Goal: Answer question/provide support: Share knowledge or assist other users

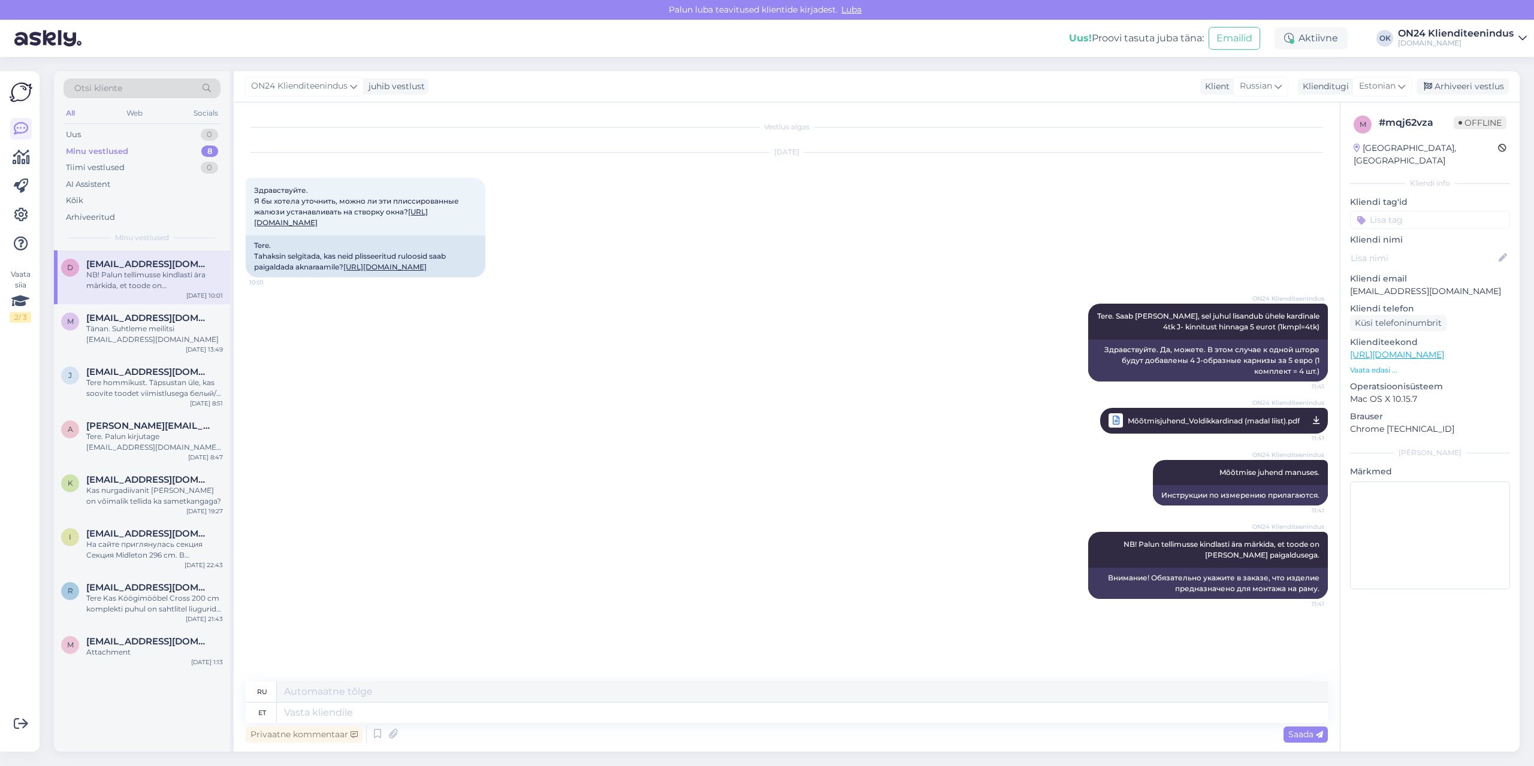
scroll to position [60, 0]
click at [122, 326] on div "Tänan. Olge pealegi hõivatud. lmselt on teie tiimi produktiivsus nigelavõitu,mi…" at bounding box center [154, 334] width 137 height 22
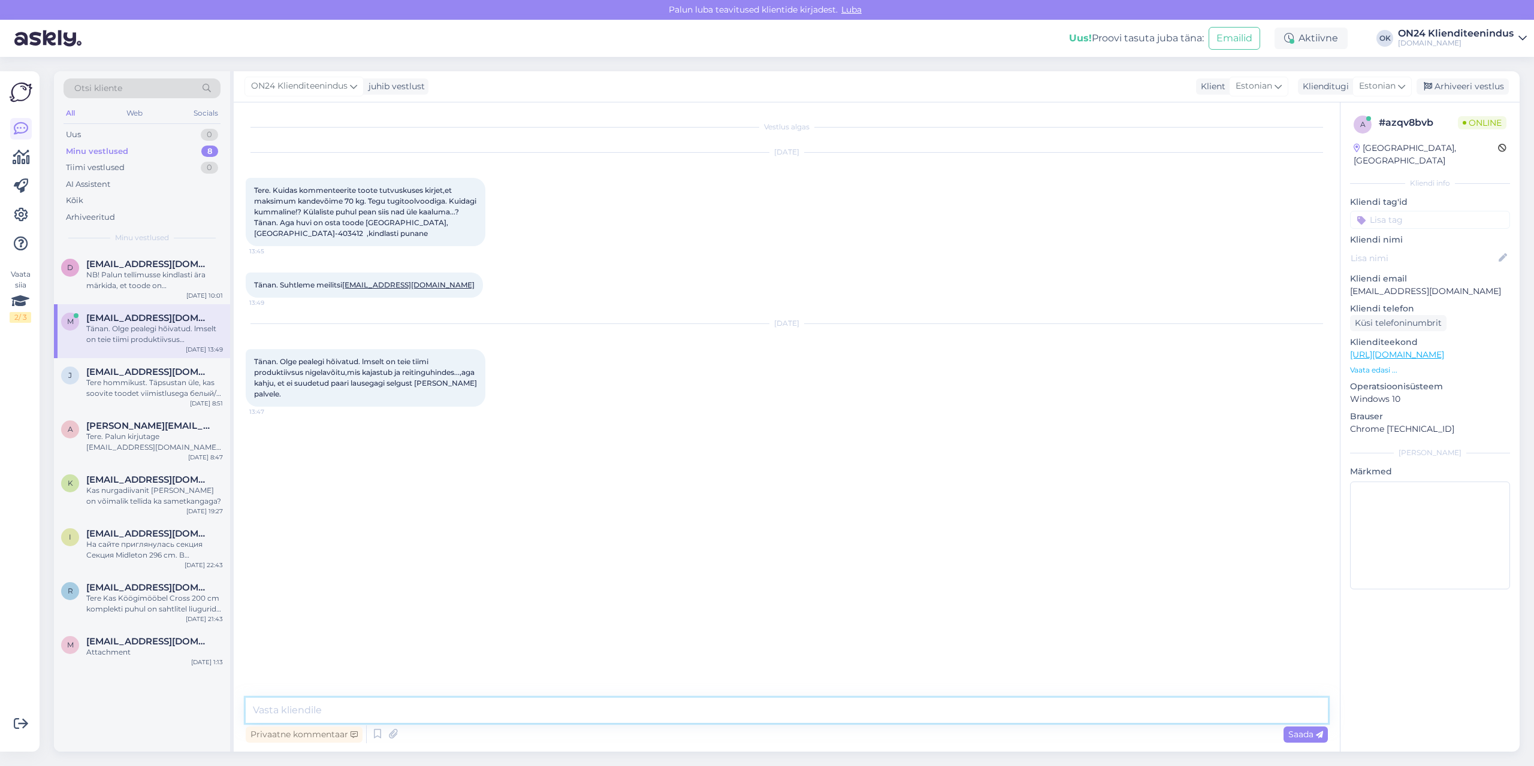
click at [294, 712] on textarea at bounding box center [787, 710] width 1082 height 25
click at [596, 710] on textarea "Tere. Tootja info lehel seisab, et toode maksimum kandevõime on tõesti70 kg." at bounding box center [787, 710] width 1082 height 25
type textarea "Tere. Tootja info lehel seisab, et toode maksimum kandevõime on tõesti 70 kg."
click at [633, 708] on textarea "Tere. Tootja info lehel seisab, et toode maksimum kandevõime on tõesti 70 kg." at bounding box center [787, 710] width 1082 height 25
click at [145, 645] on span "[EMAIL_ADDRESS][DOMAIN_NAME]" at bounding box center [148, 641] width 125 height 11
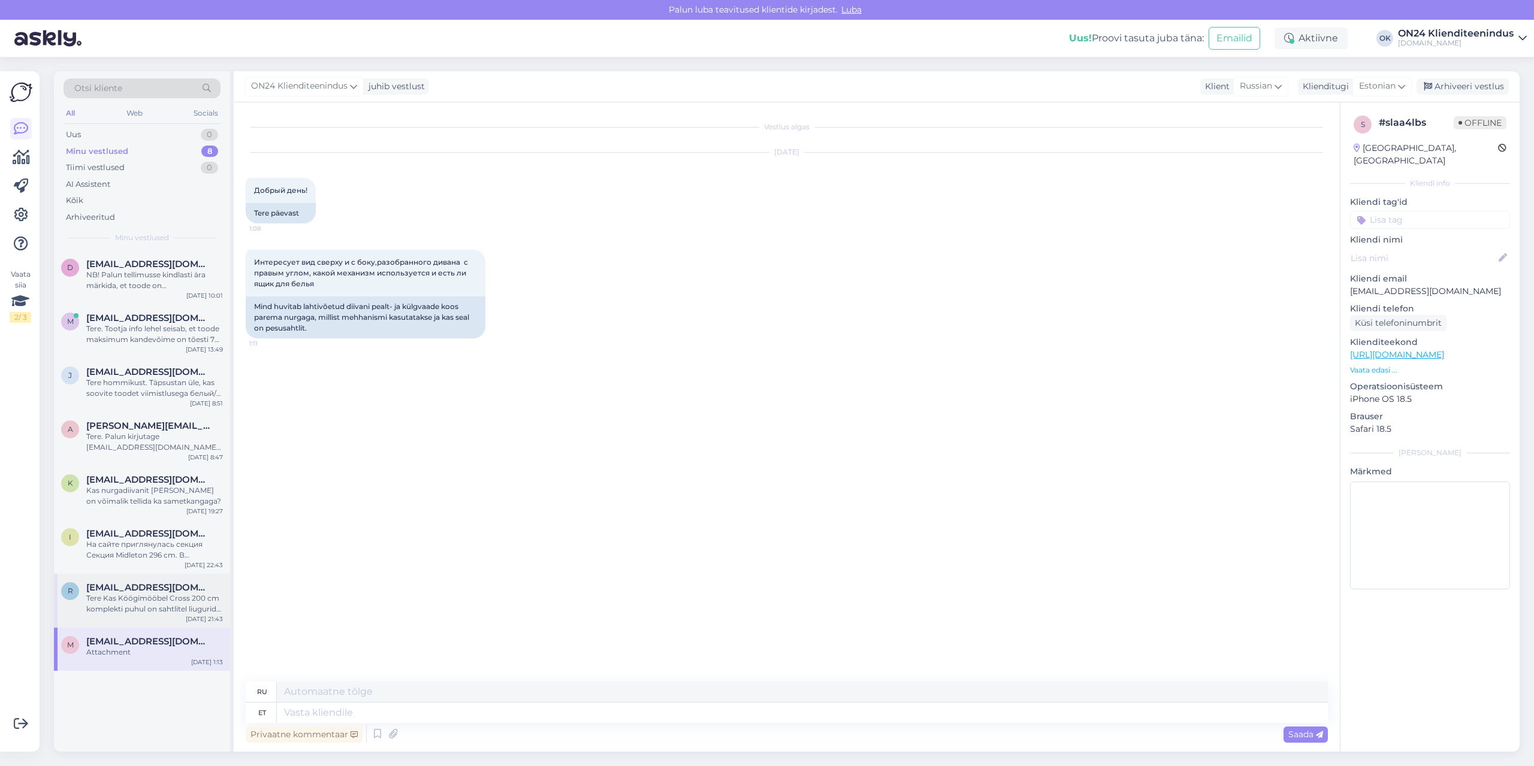
click at [140, 610] on div "Tere Kas Köögimööbel Cross 200 cm komplekti puhul on sahtlitel liugurid? Ette t…" at bounding box center [154, 604] width 137 height 22
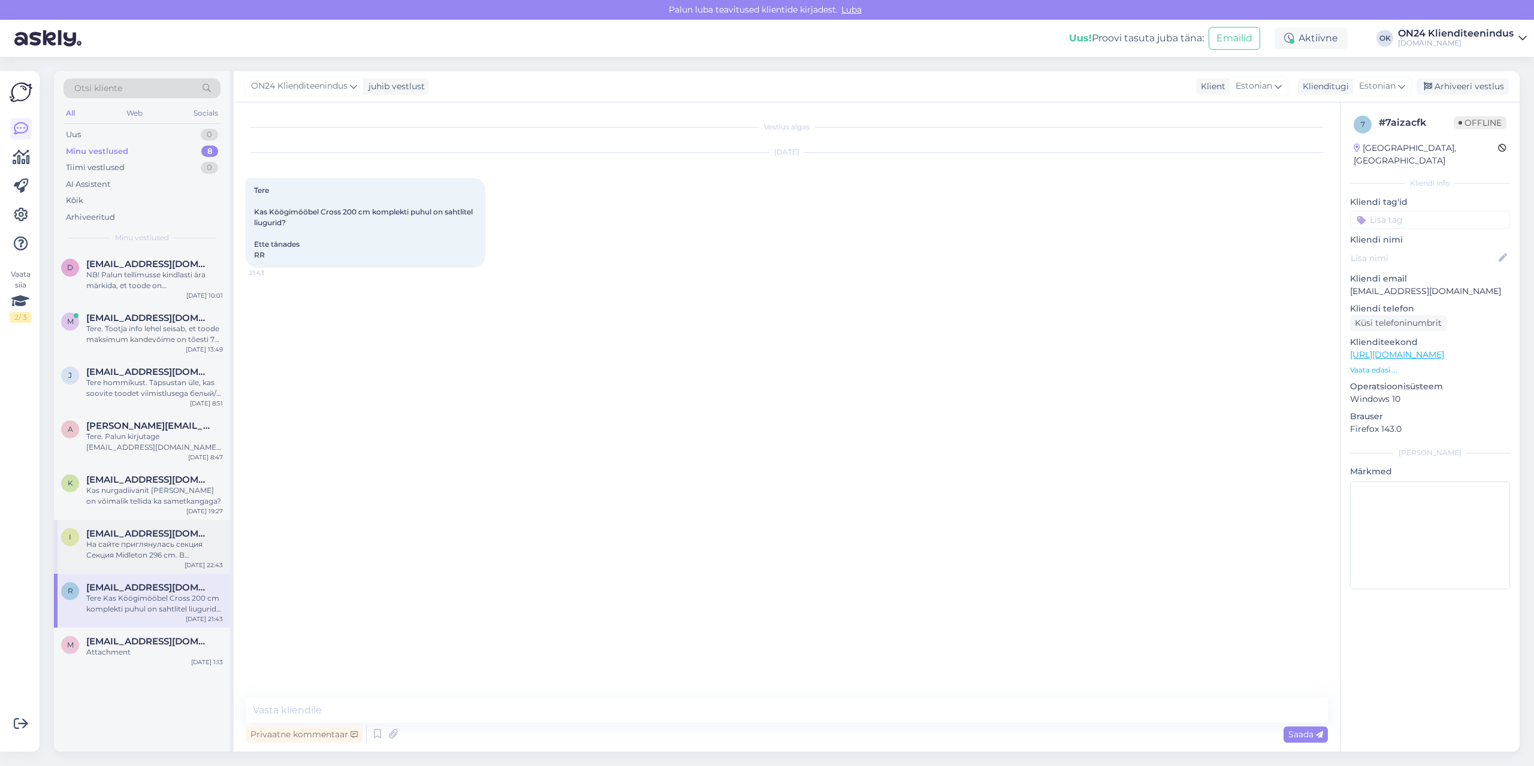
click at [158, 544] on div "На сайте приглянулась секция Секция Midleton 296 cm. В оригинале, шкаф находитс…" at bounding box center [154, 550] width 137 height 22
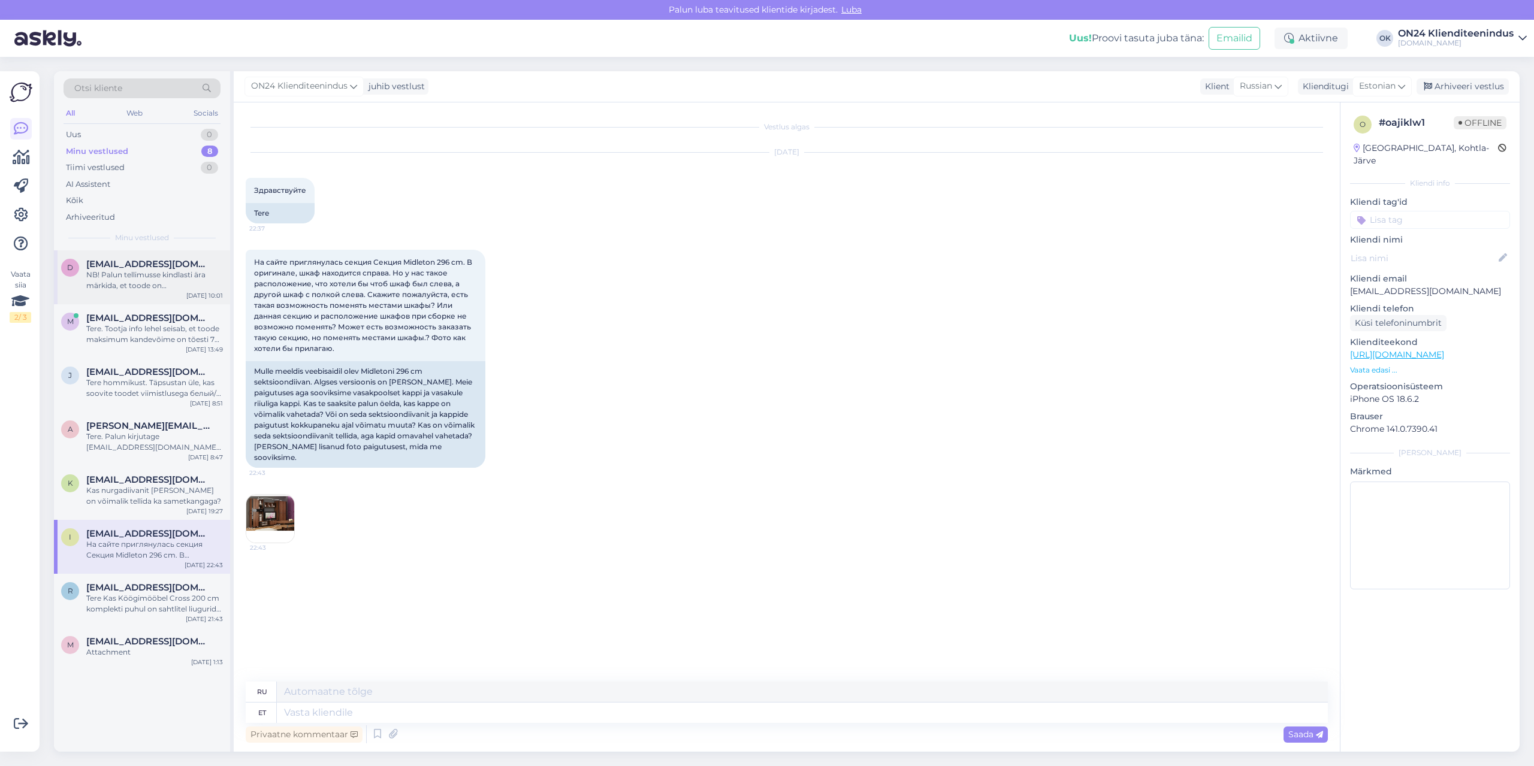
click at [149, 291] on div "NB! Palun tellimusse kindlasti ära märkida, et toode on [PERSON_NAME] paigaldus…" at bounding box center [154, 281] width 137 height 22
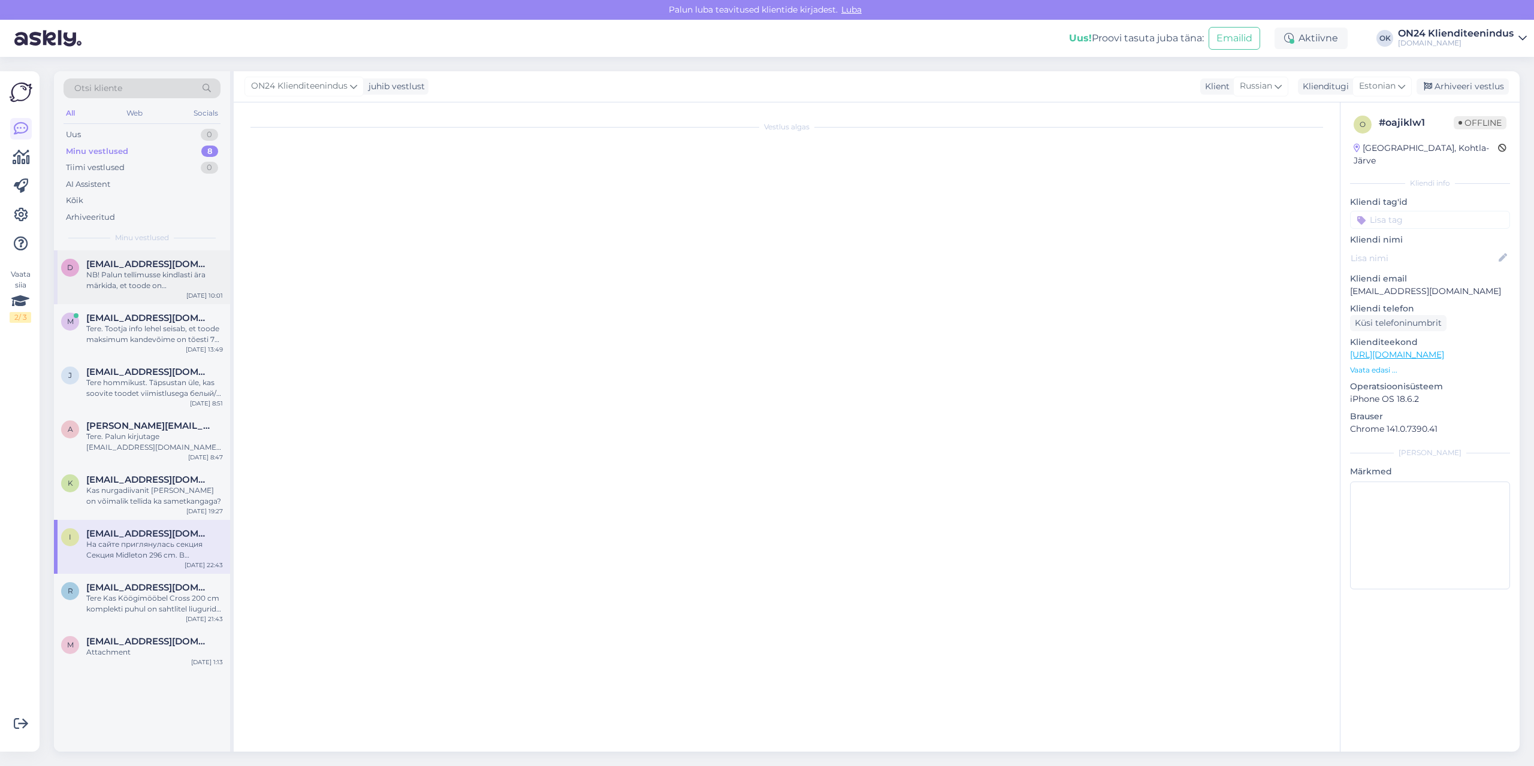
scroll to position [8, 0]
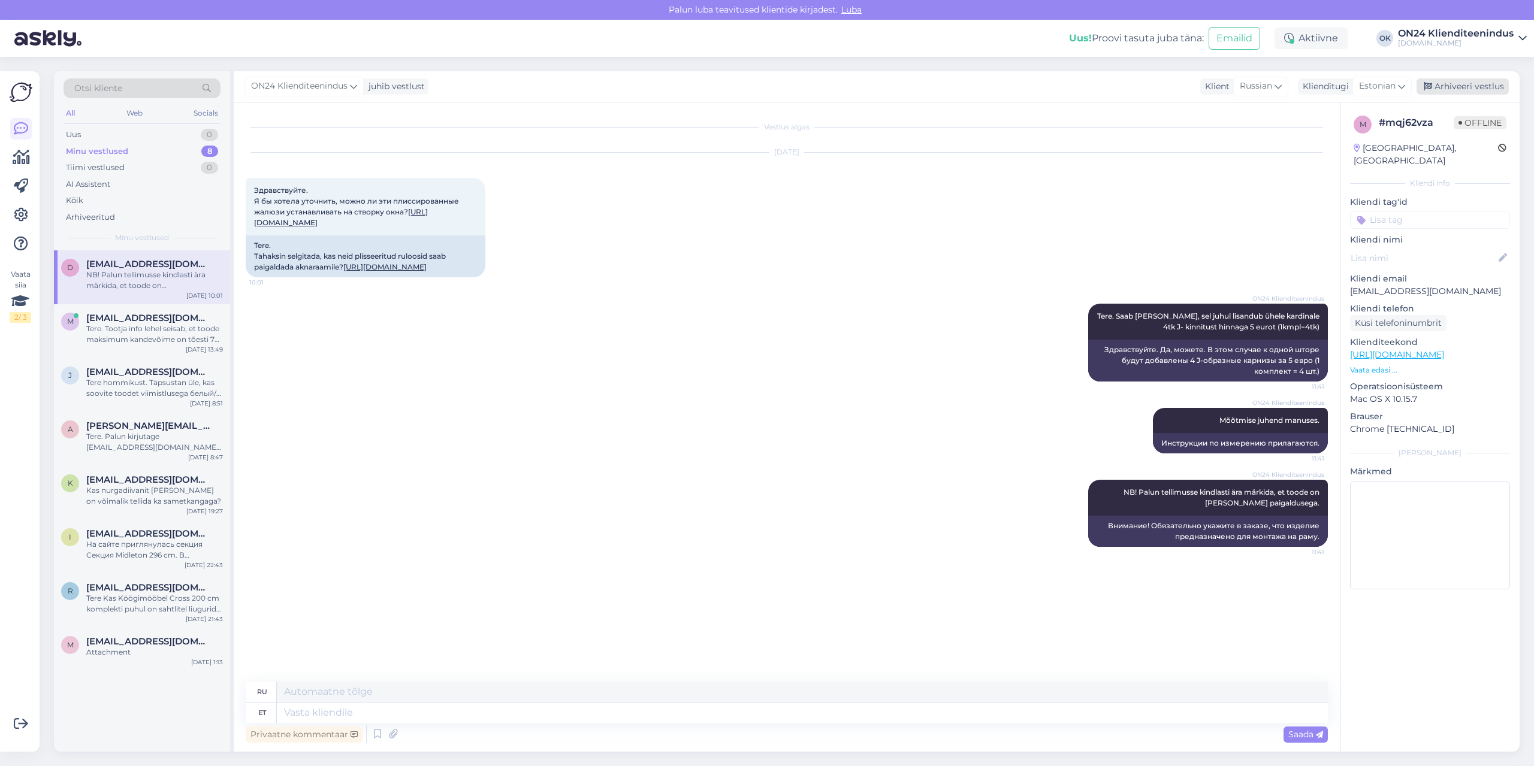
click at [1466, 89] on div "Arhiveeri vestlus" at bounding box center [1462, 86] width 92 height 16
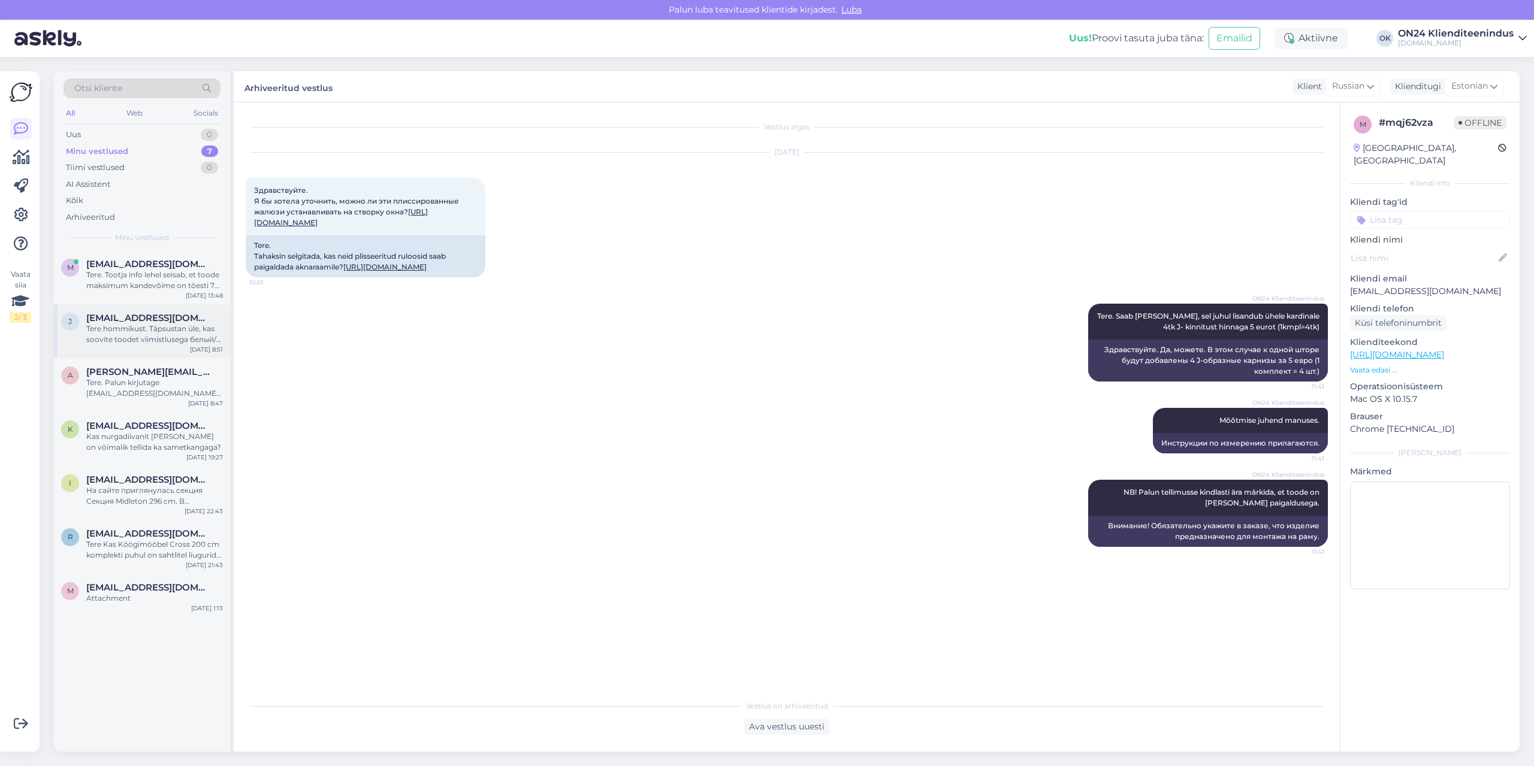
click at [170, 335] on div "Tere hommikust. Täpsustan üle, kas soovite toodet viimistlusega белый/белый гля…" at bounding box center [154, 334] width 137 height 22
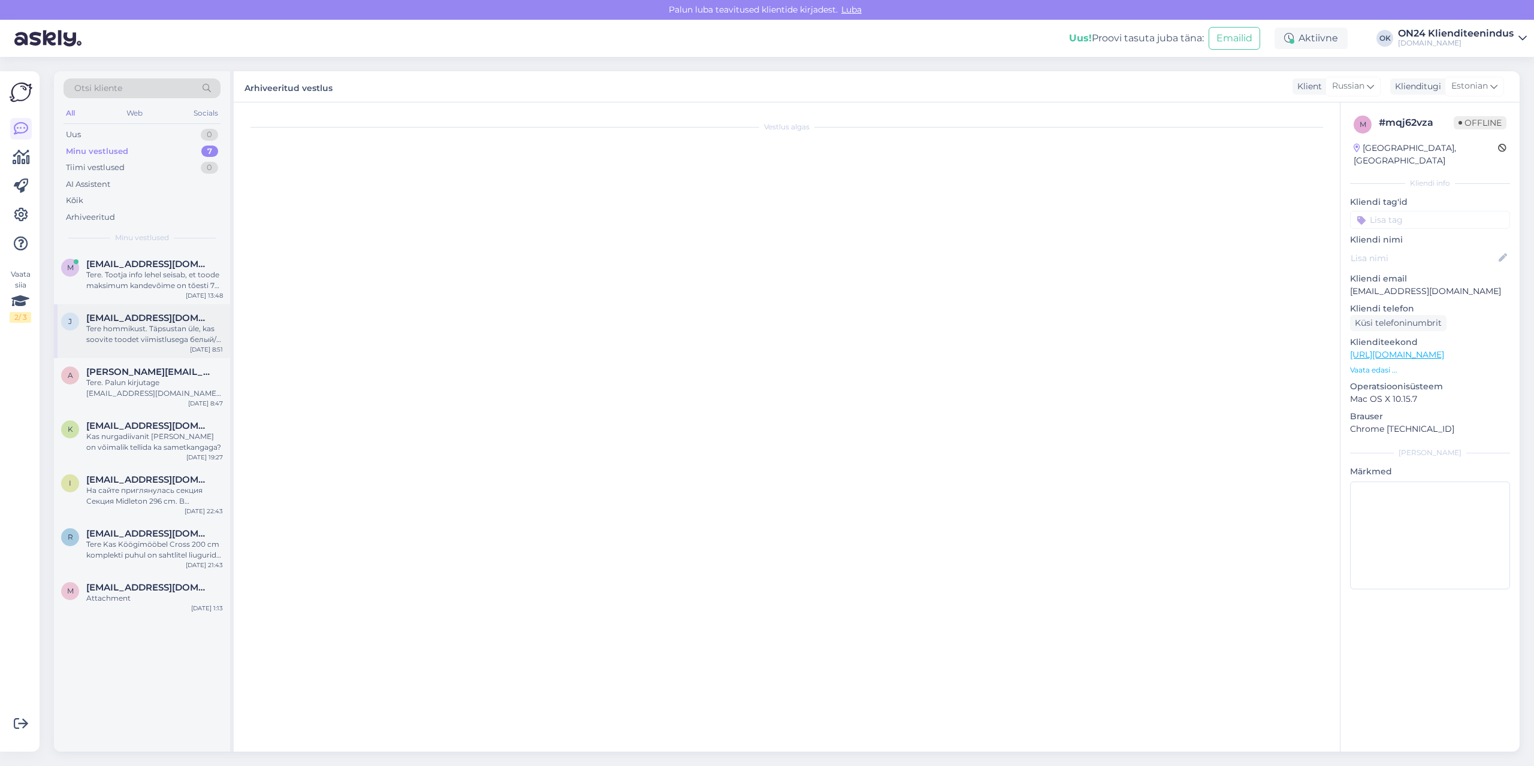
scroll to position [130, 0]
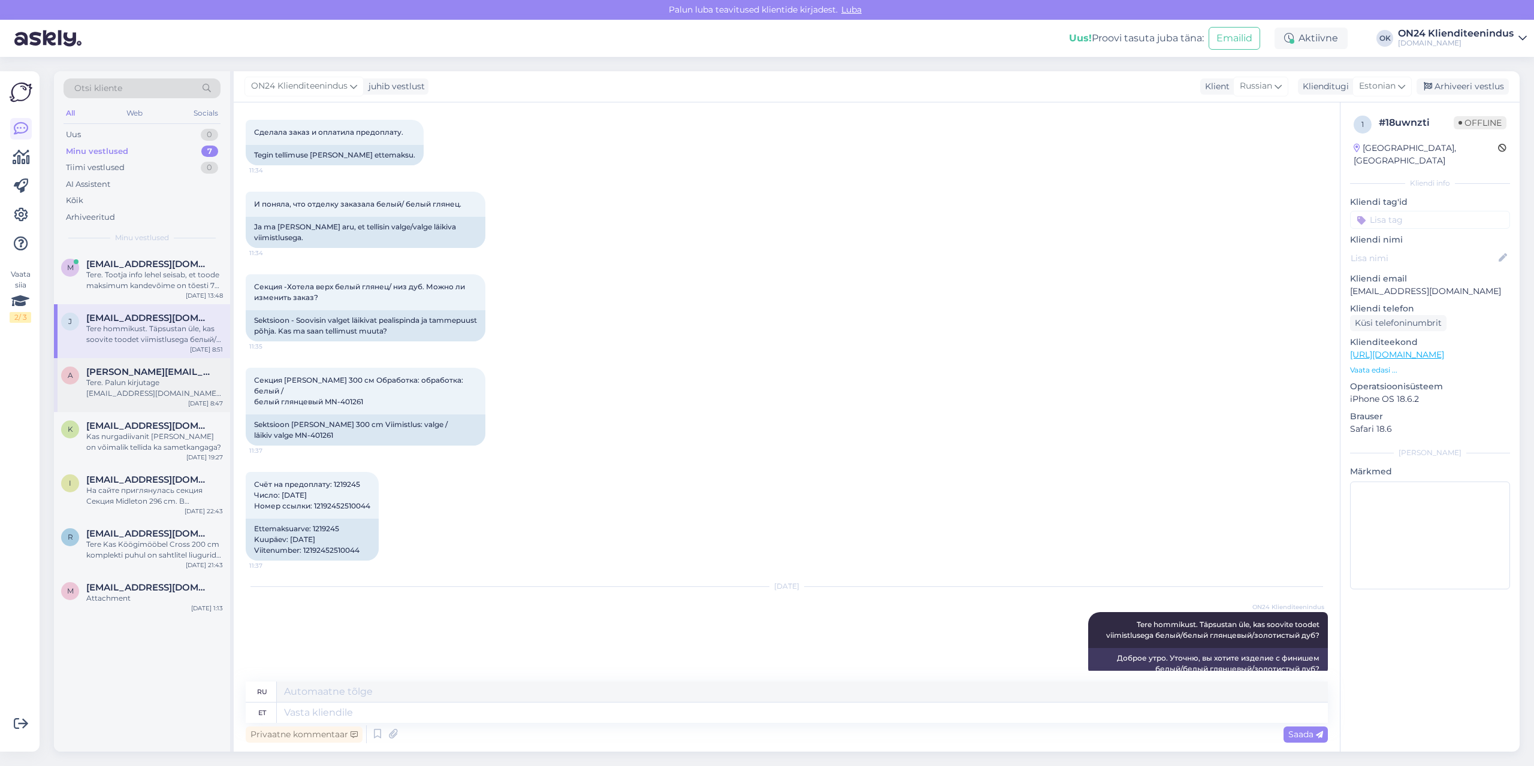
click at [167, 369] on span "[PERSON_NAME][EMAIL_ADDRESS][DOMAIN_NAME]" at bounding box center [148, 372] width 125 height 11
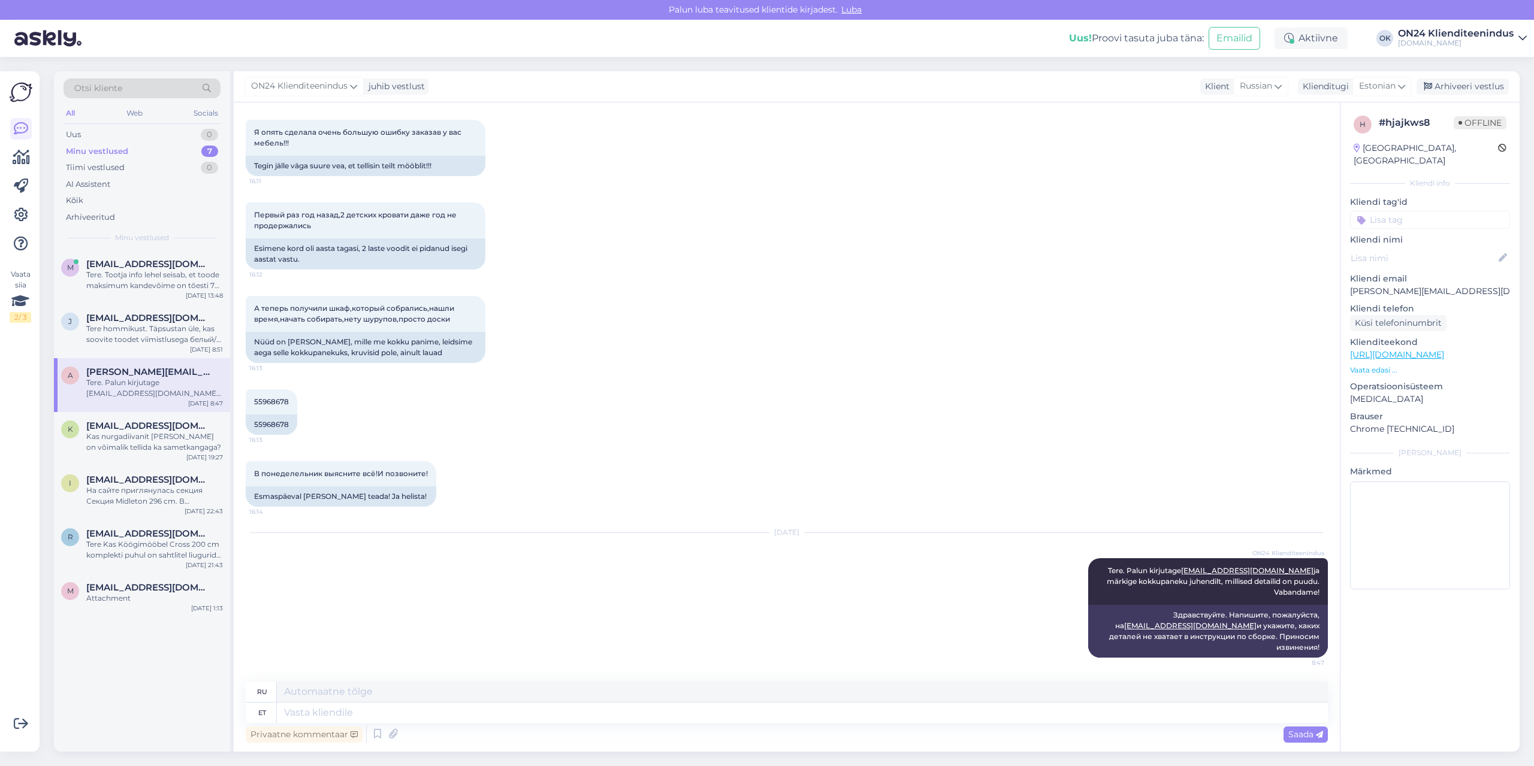
scroll to position [108, 0]
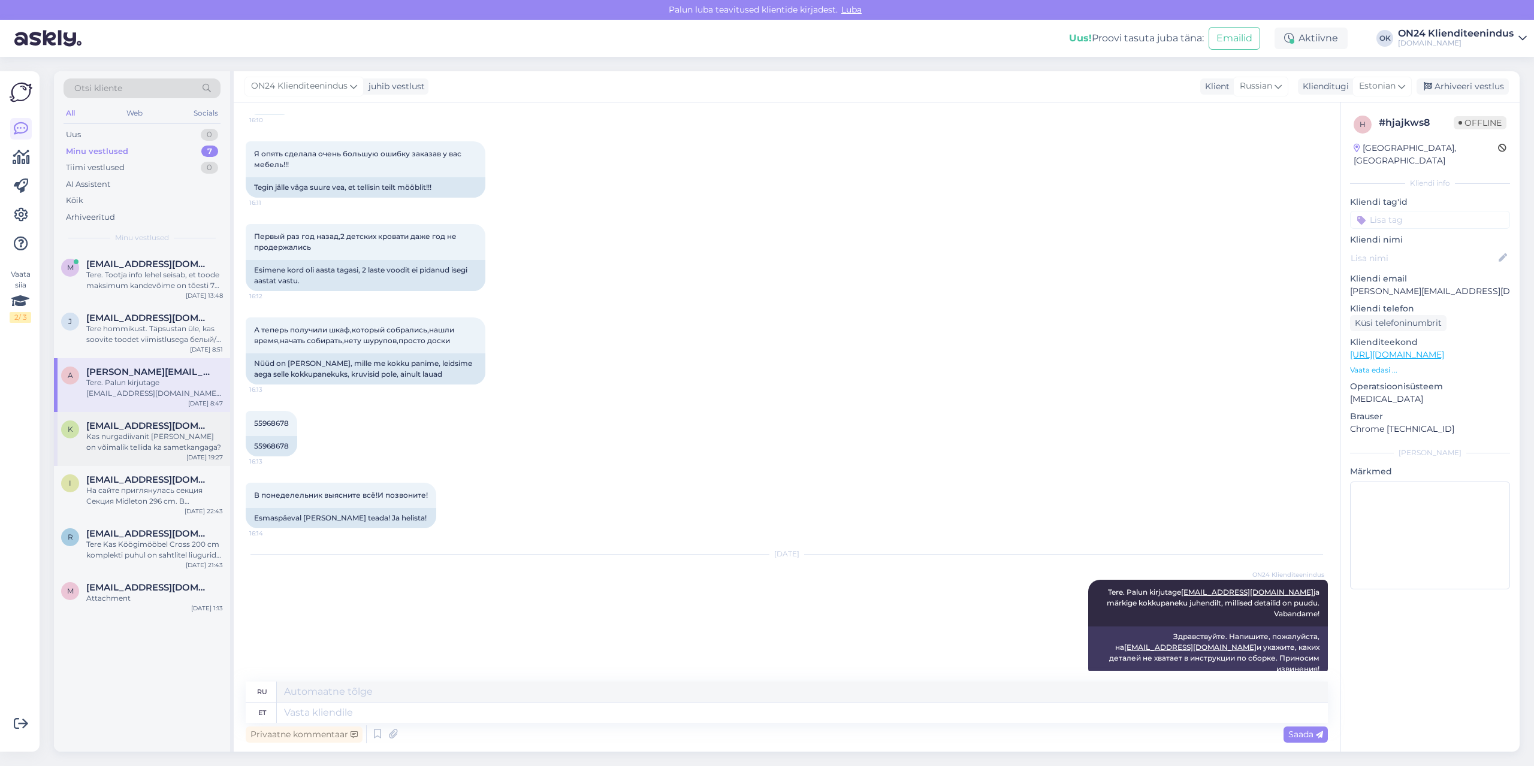
click at [172, 425] on span "[EMAIL_ADDRESS][DOMAIN_NAME]" at bounding box center [148, 426] width 125 height 11
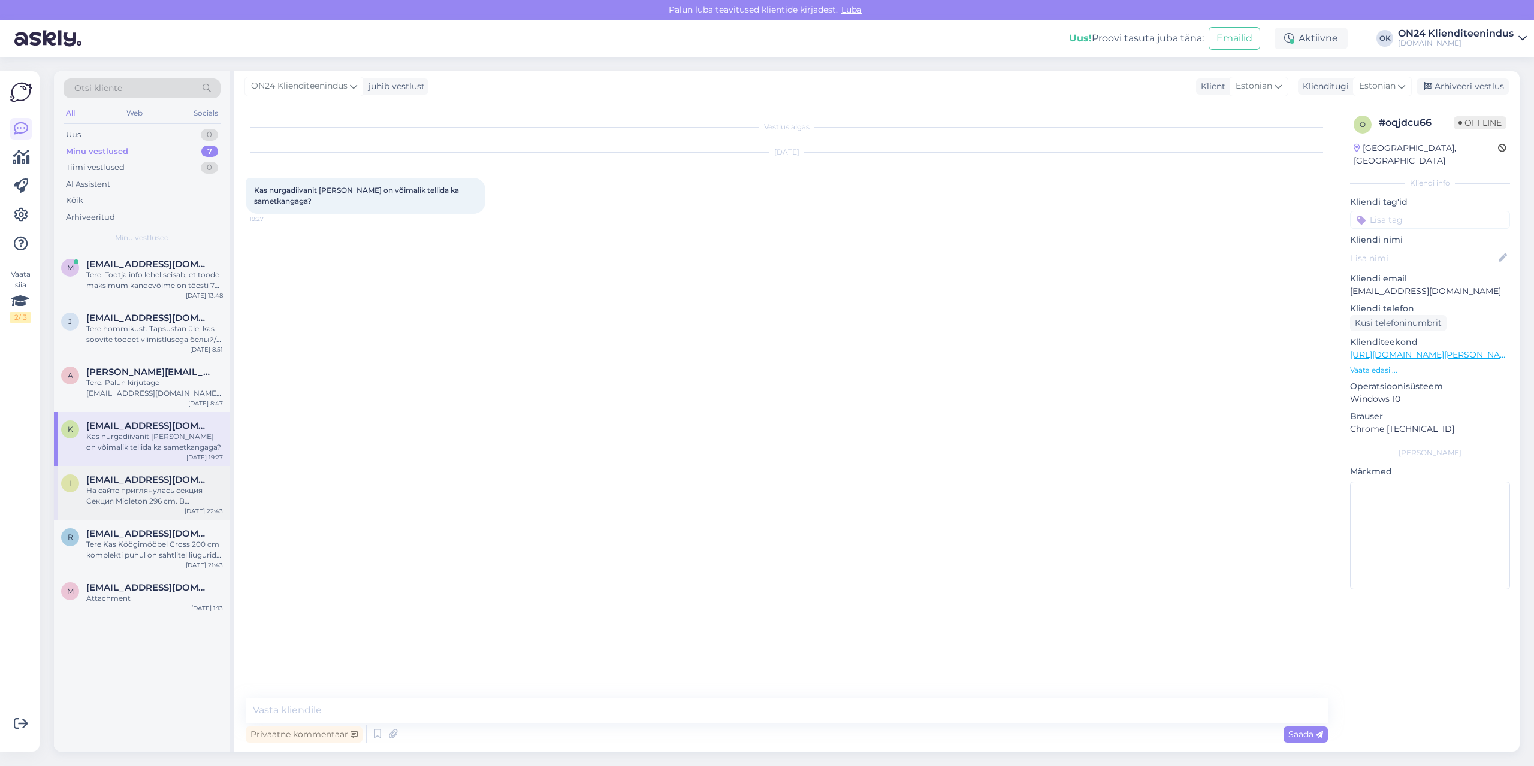
click at [167, 492] on div "На сайте приглянулась секция Секция Midleton 296 cm. В оригинале, шкаф находитс…" at bounding box center [154, 496] width 137 height 22
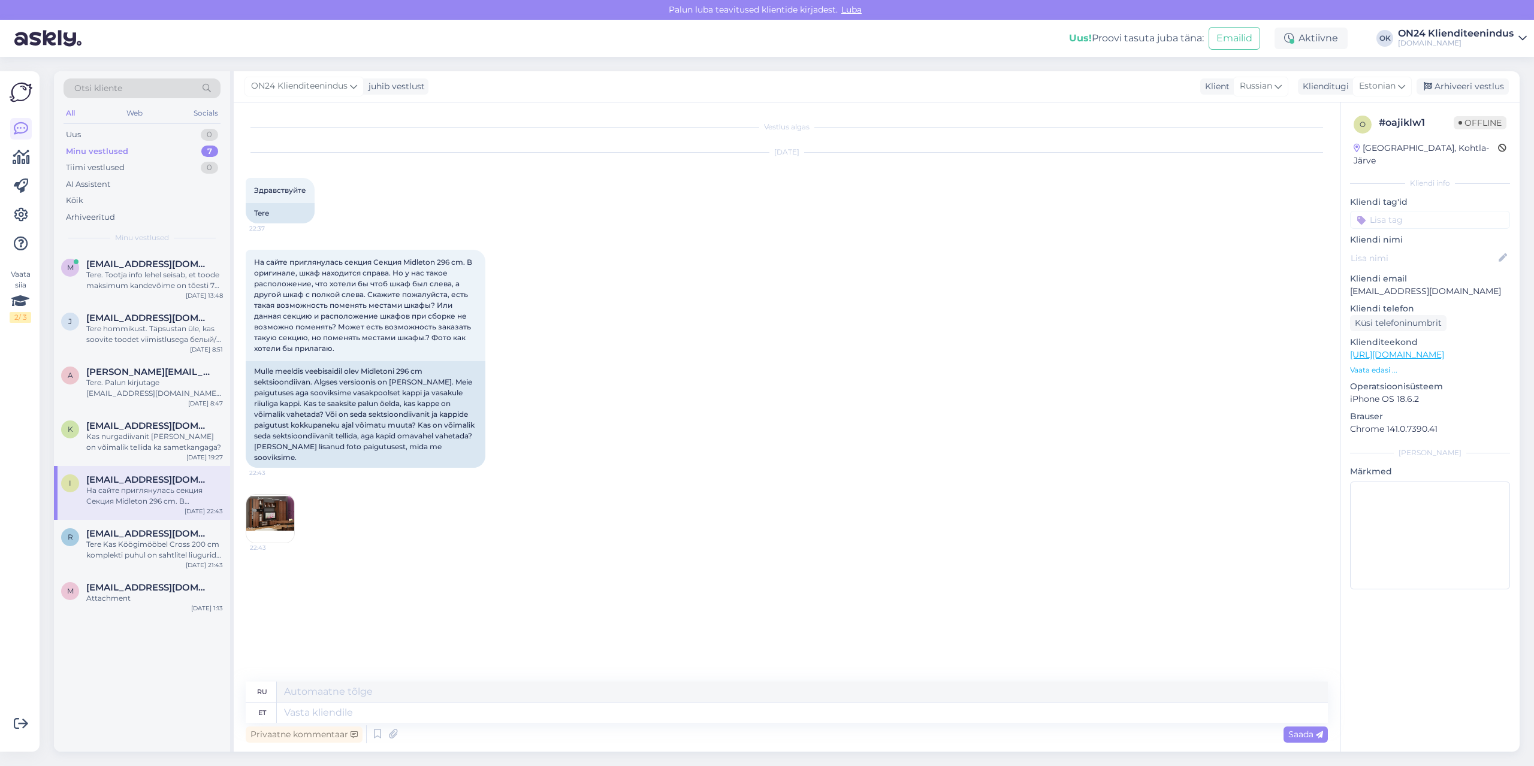
click at [273, 509] on img at bounding box center [270, 519] width 48 height 48
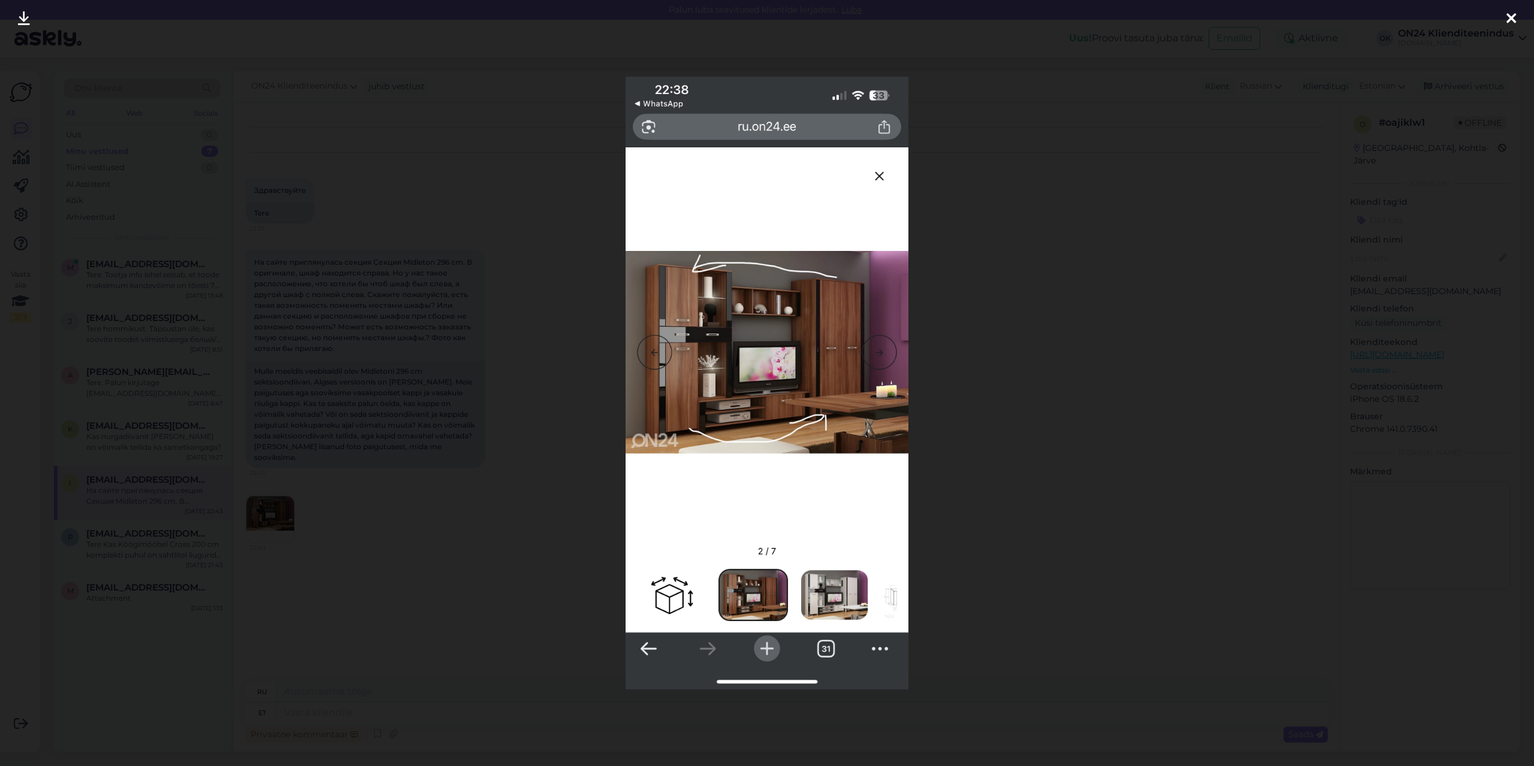
click at [440, 404] on div at bounding box center [767, 383] width 1534 height 766
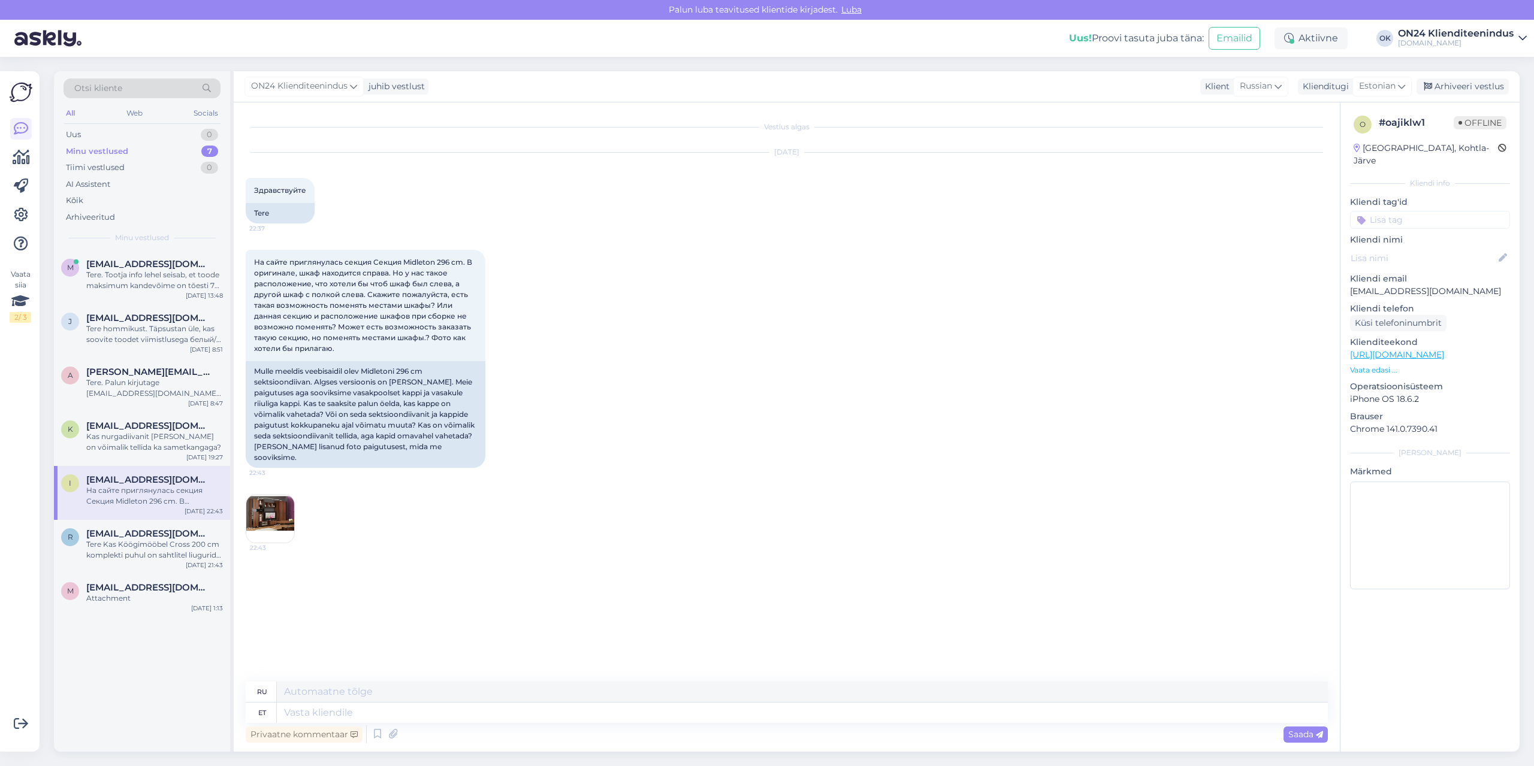
click at [1380, 365] on p "Vaata edasi ..." at bounding box center [1430, 370] width 160 height 11
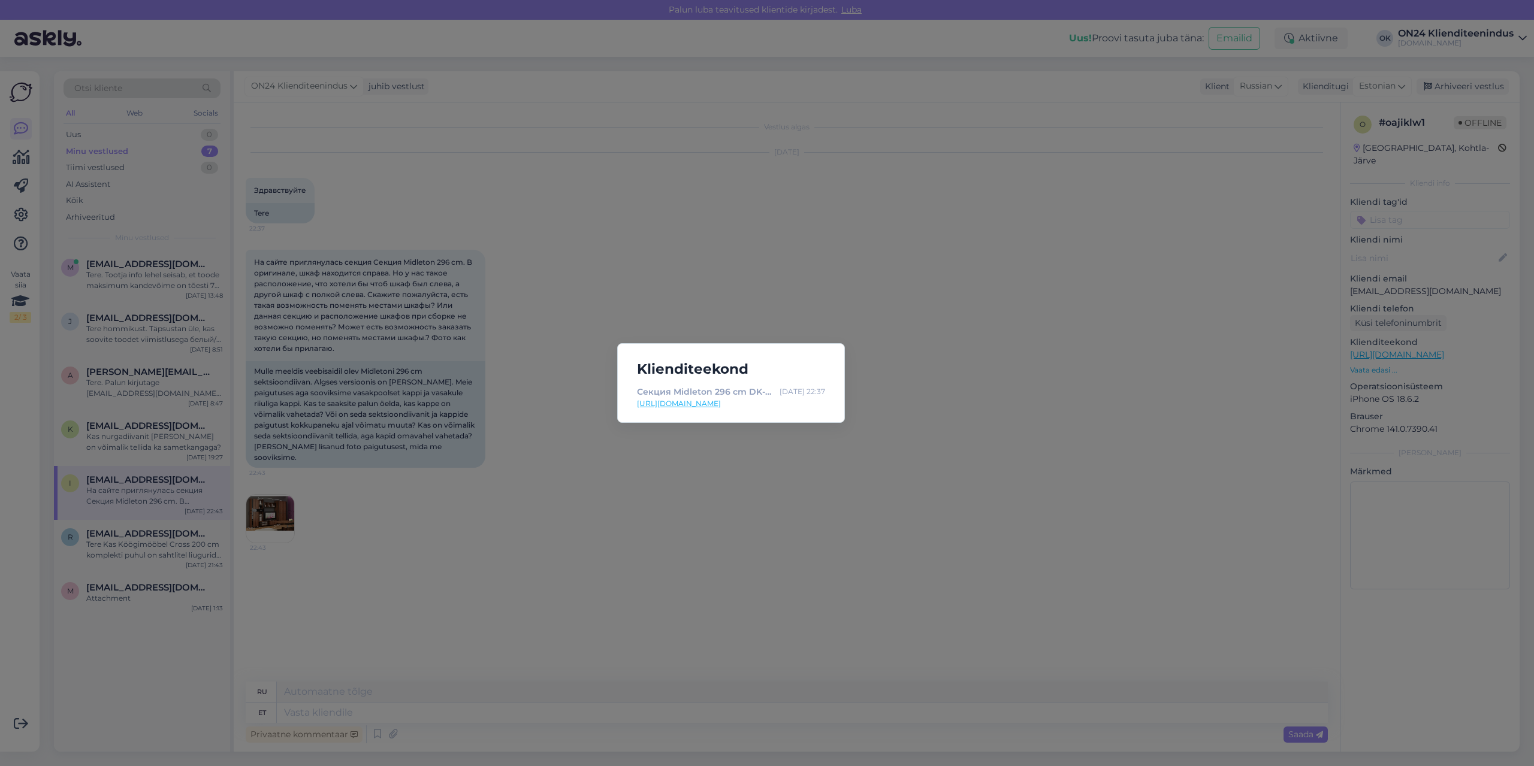
click at [729, 404] on link "[URL][DOMAIN_NAME]" at bounding box center [731, 403] width 188 height 11
click at [567, 198] on div "Klienditeekond Секция Midleton 296 cm DK-398533 - [DOMAIN_NAME] Мебель и интерь…" at bounding box center [767, 383] width 1534 height 766
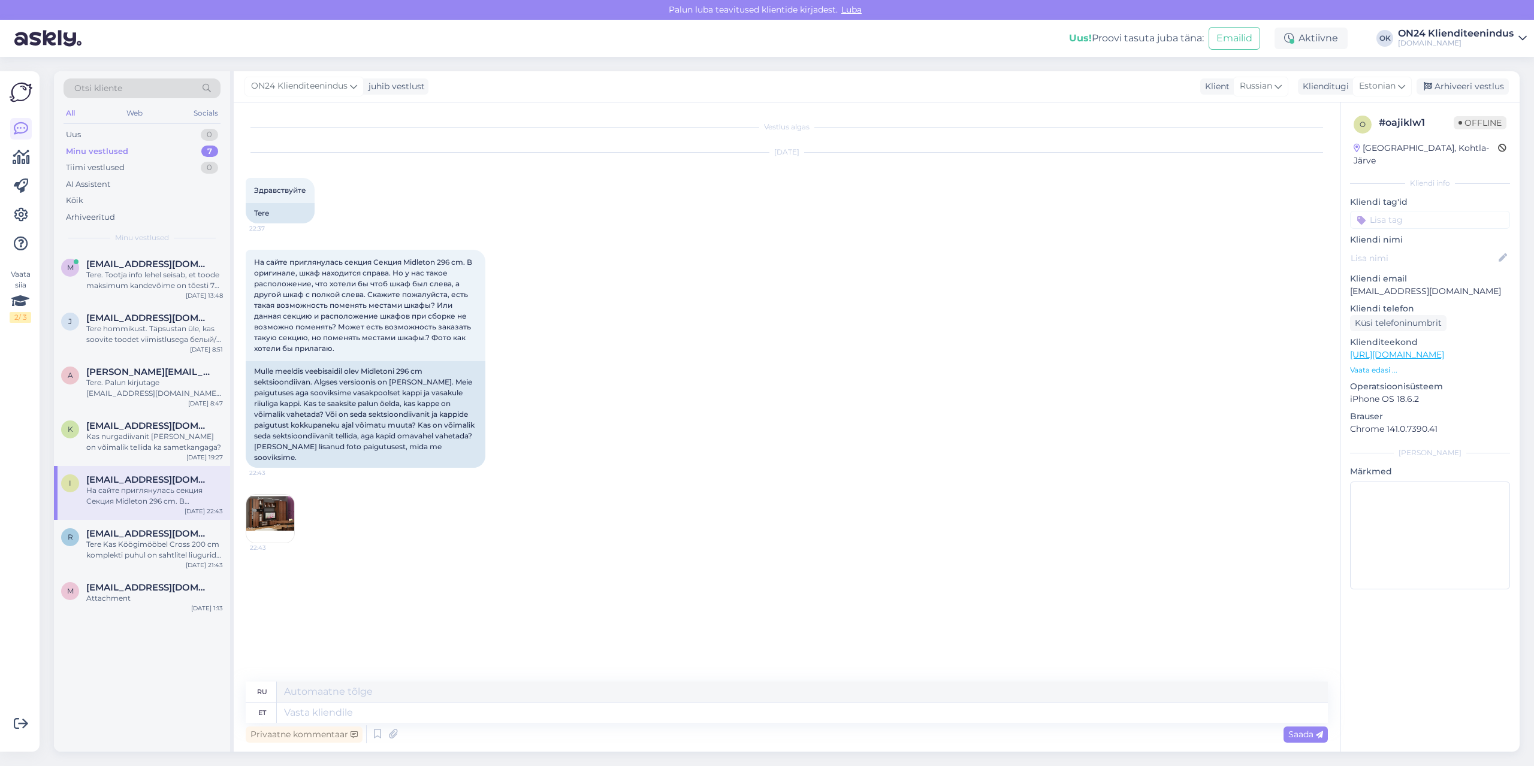
click at [270, 515] on img at bounding box center [270, 519] width 48 height 48
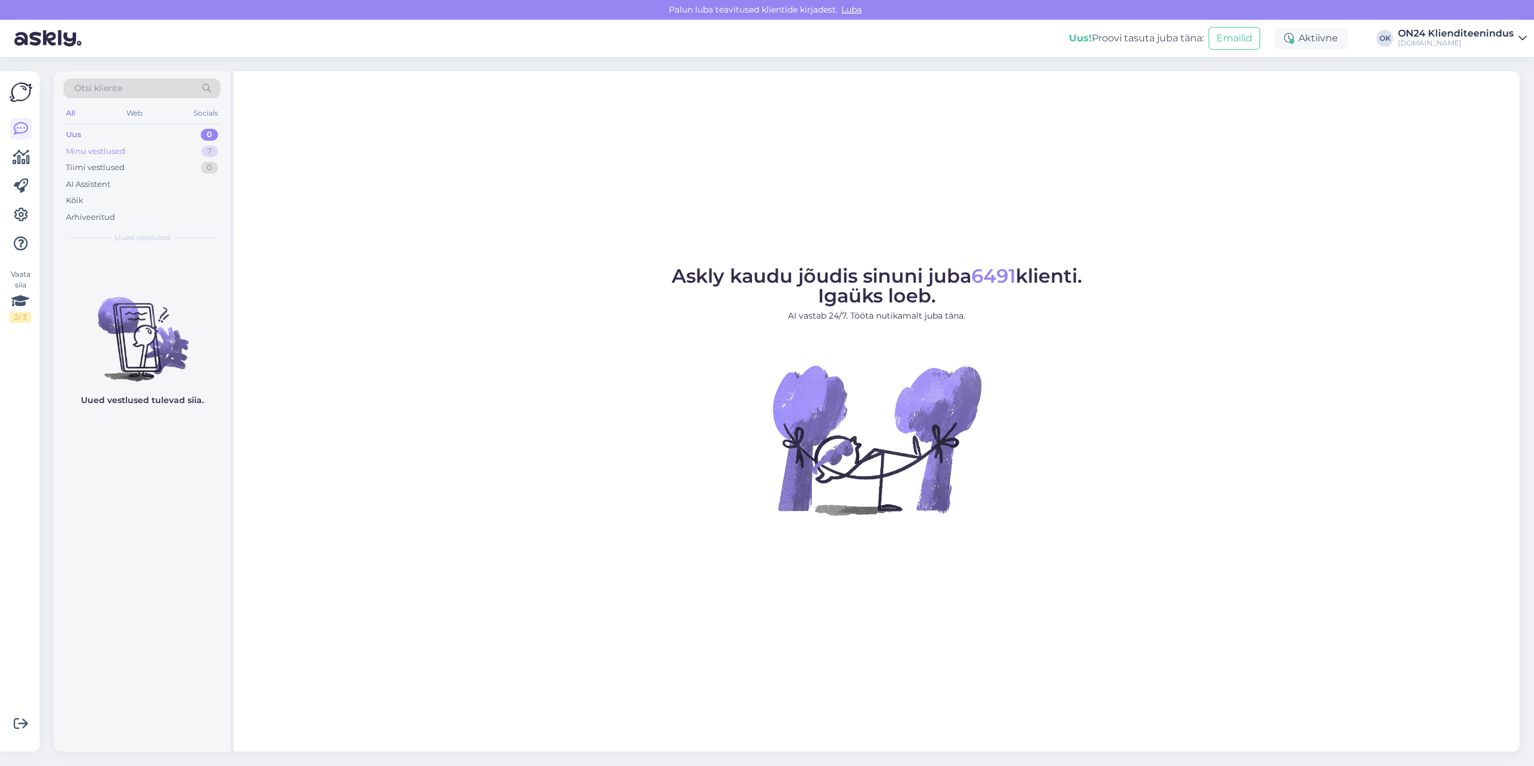
click at [173, 155] on div "Minu vestlused 7" at bounding box center [142, 151] width 157 height 17
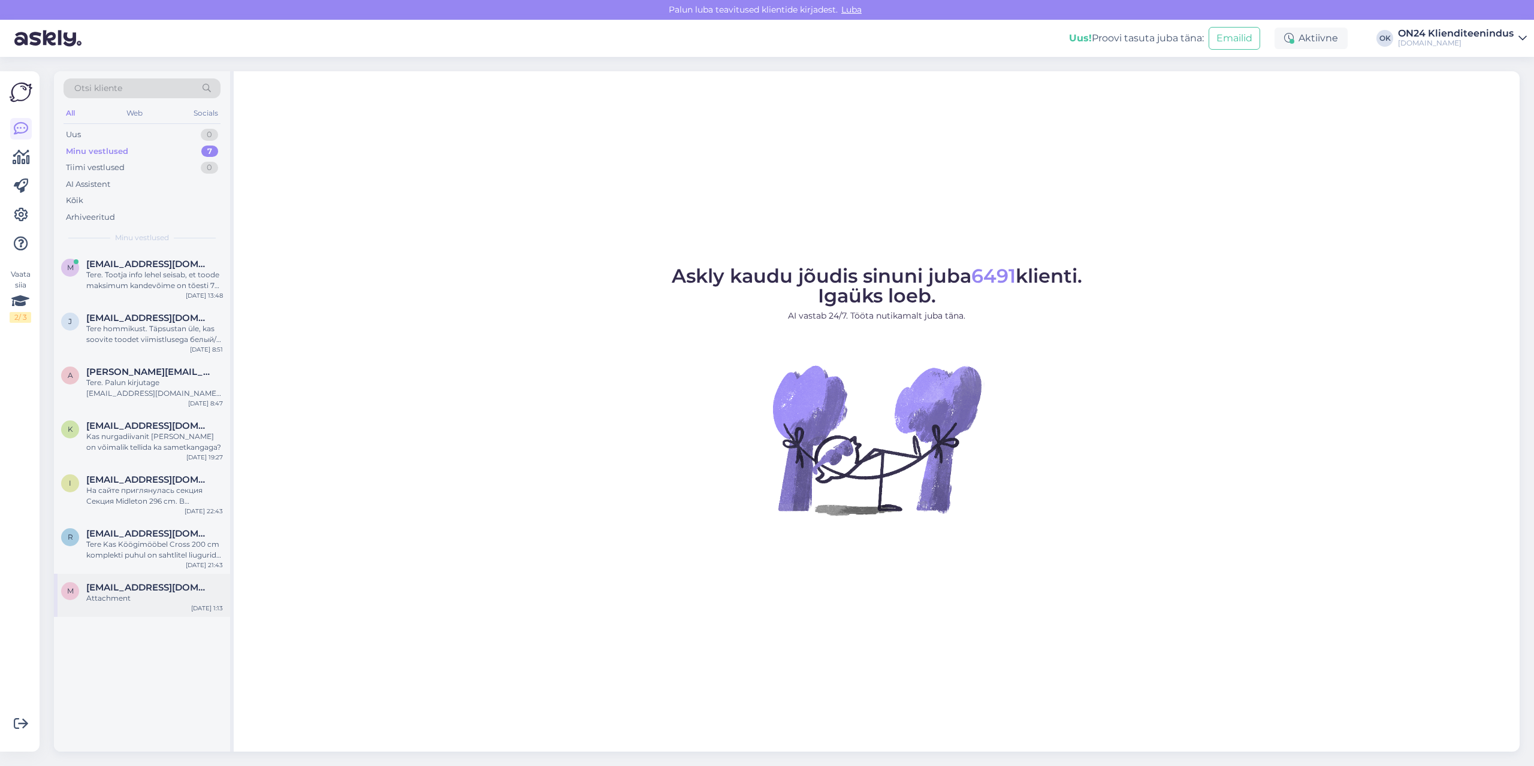
click at [138, 586] on span "[EMAIL_ADDRESS][DOMAIN_NAME]" at bounding box center [148, 587] width 125 height 11
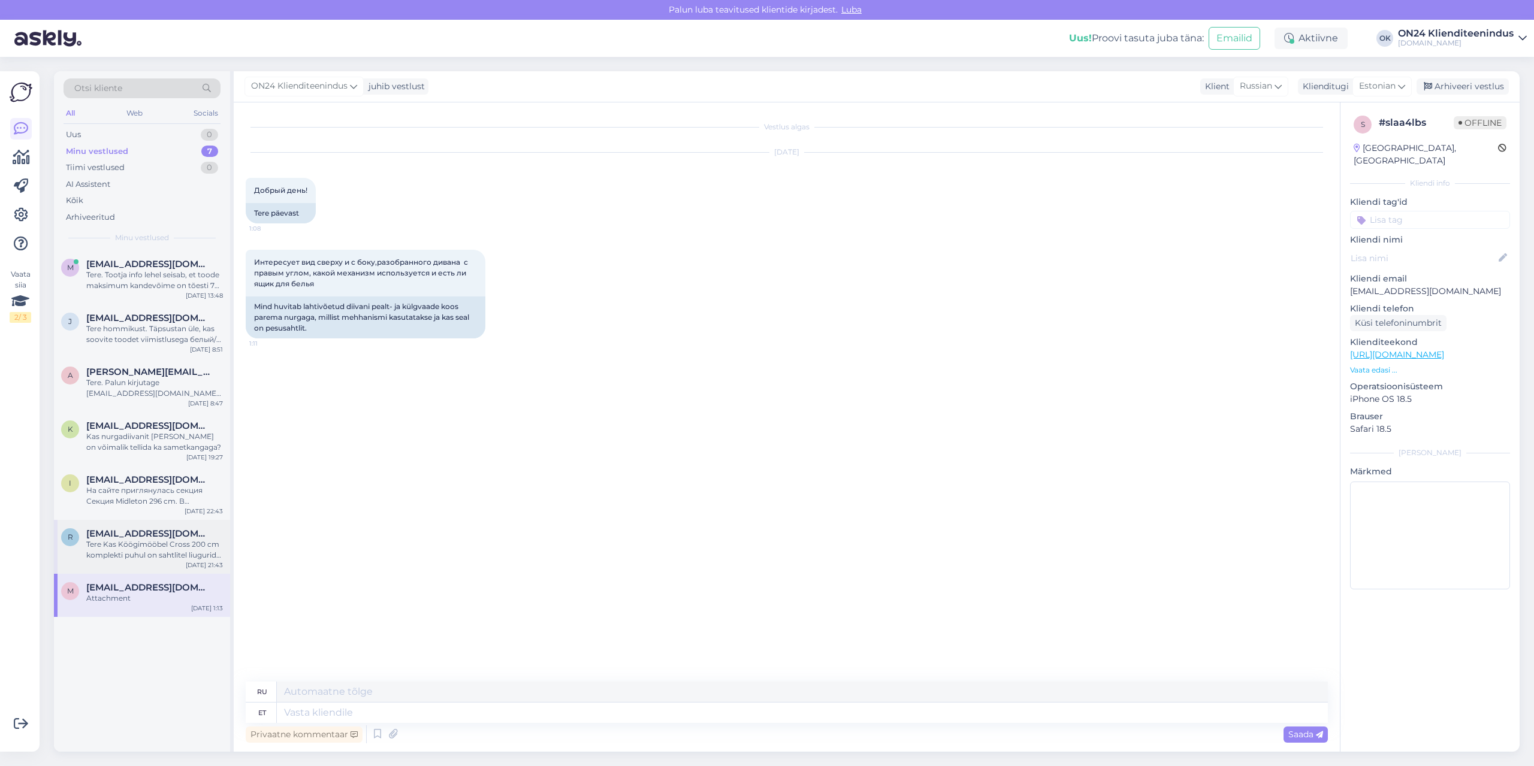
click at [132, 552] on div "Tere Kas Köögimööbel Cross 200 cm komplekti puhul on sahtlitel liugurid? Ette t…" at bounding box center [154, 550] width 137 height 22
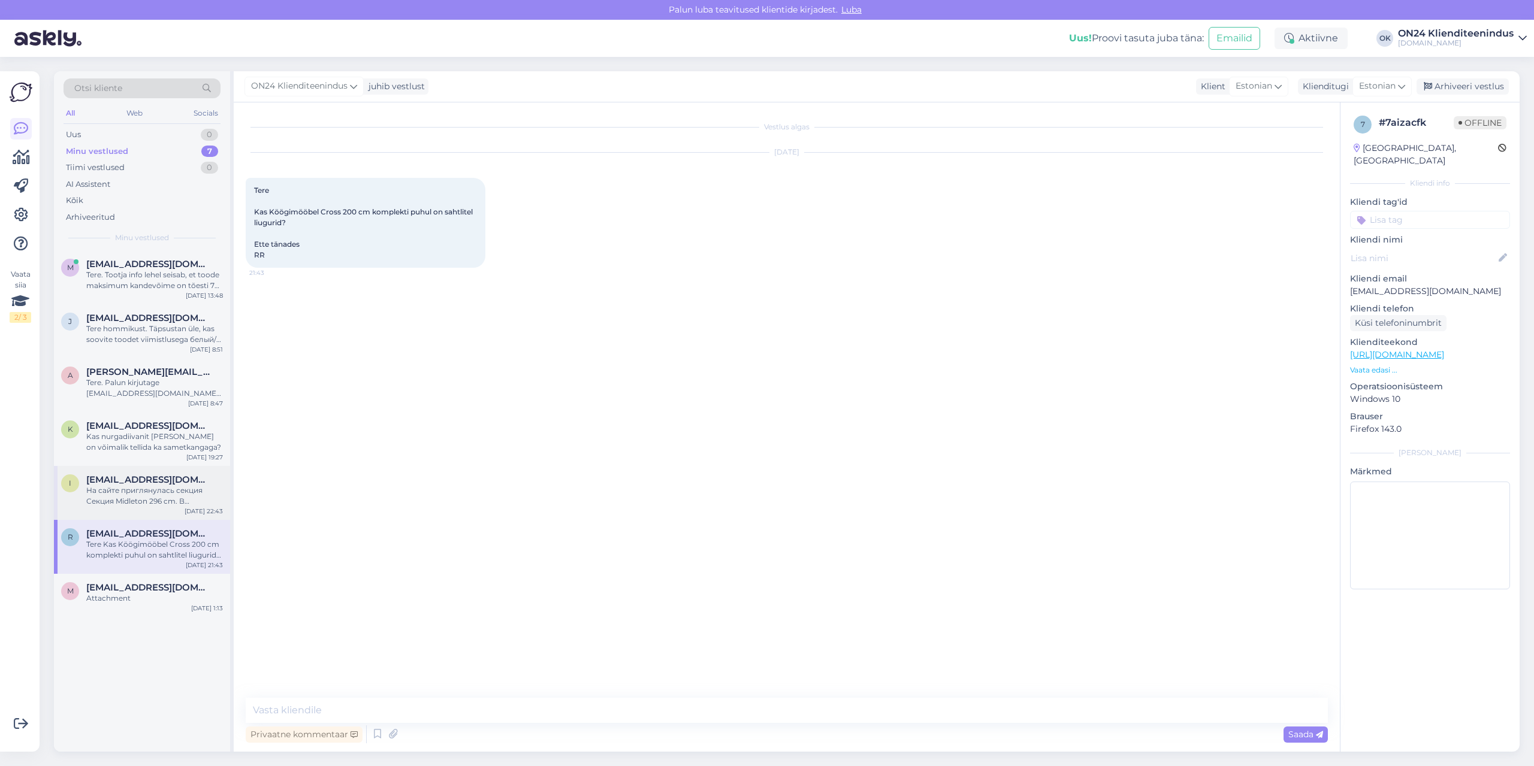
click at [133, 510] on div "i iriwa2004@list.ru На сайте приглянулась секция Секция Midleton 296 cm. В ориг…" at bounding box center [142, 493] width 176 height 54
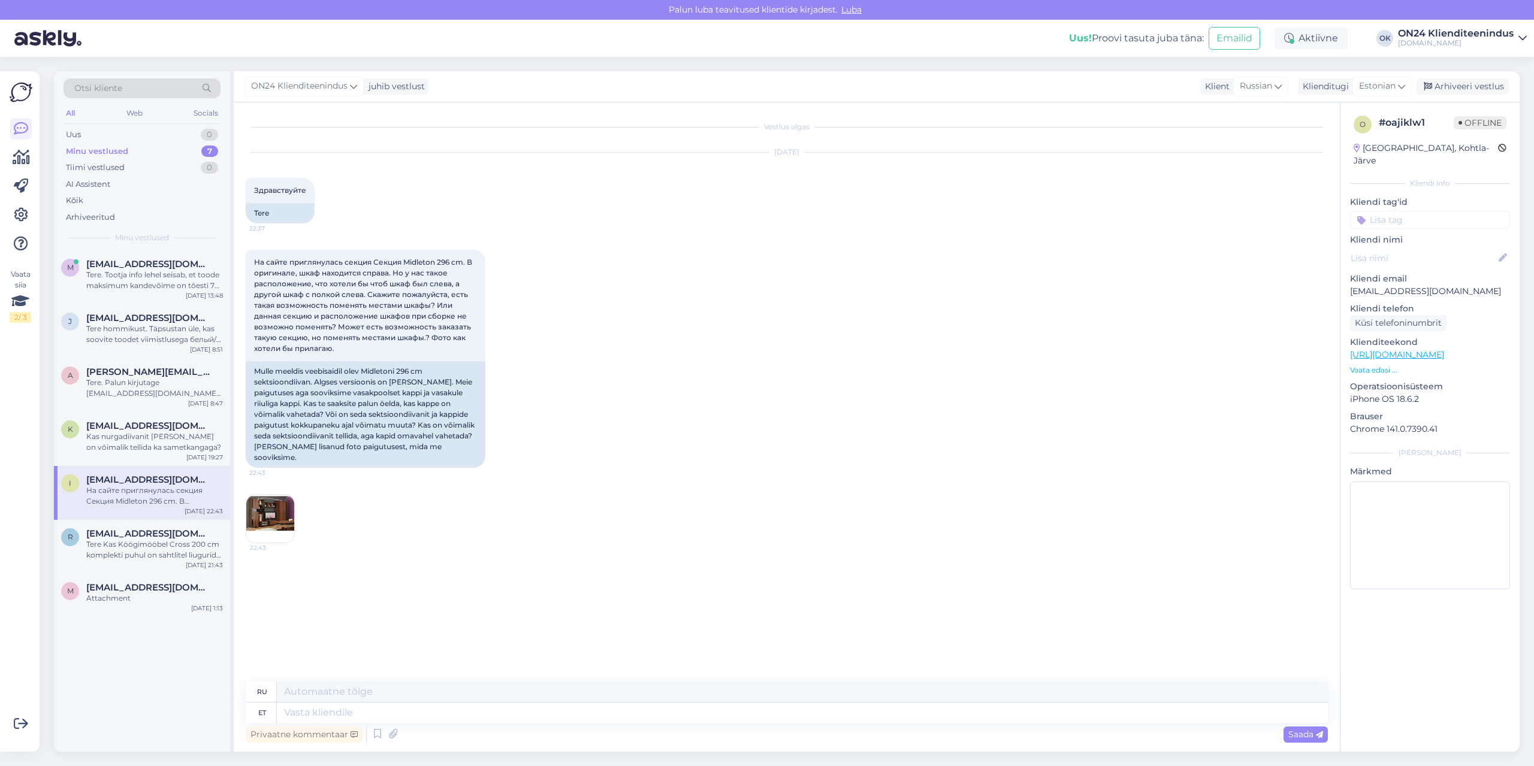
click at [278, 510] on img at bounding box center [270, 519] width 48 height 48
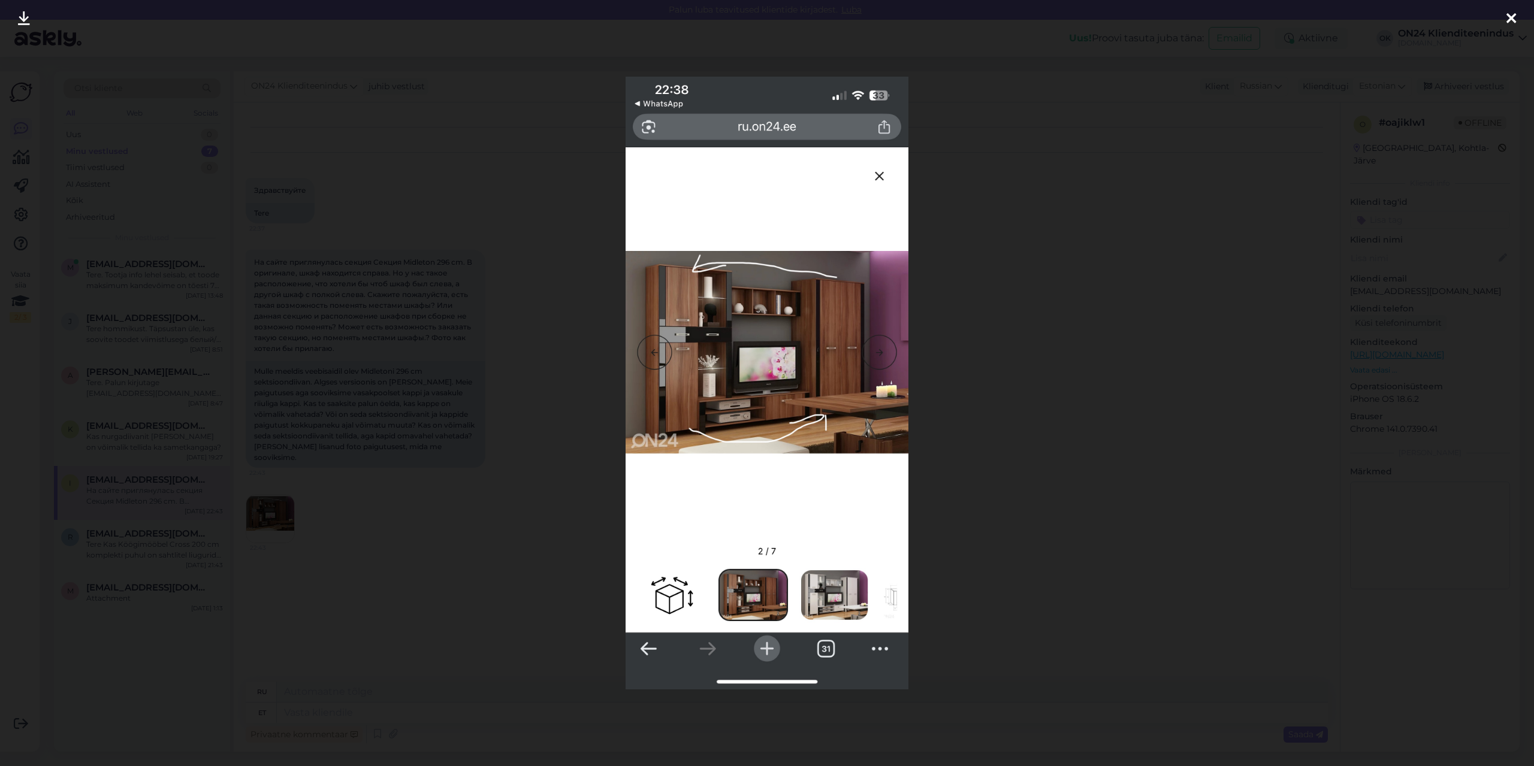
click at [1511, 17] on icon at bounding box center [1511, 19] width 10 height 16
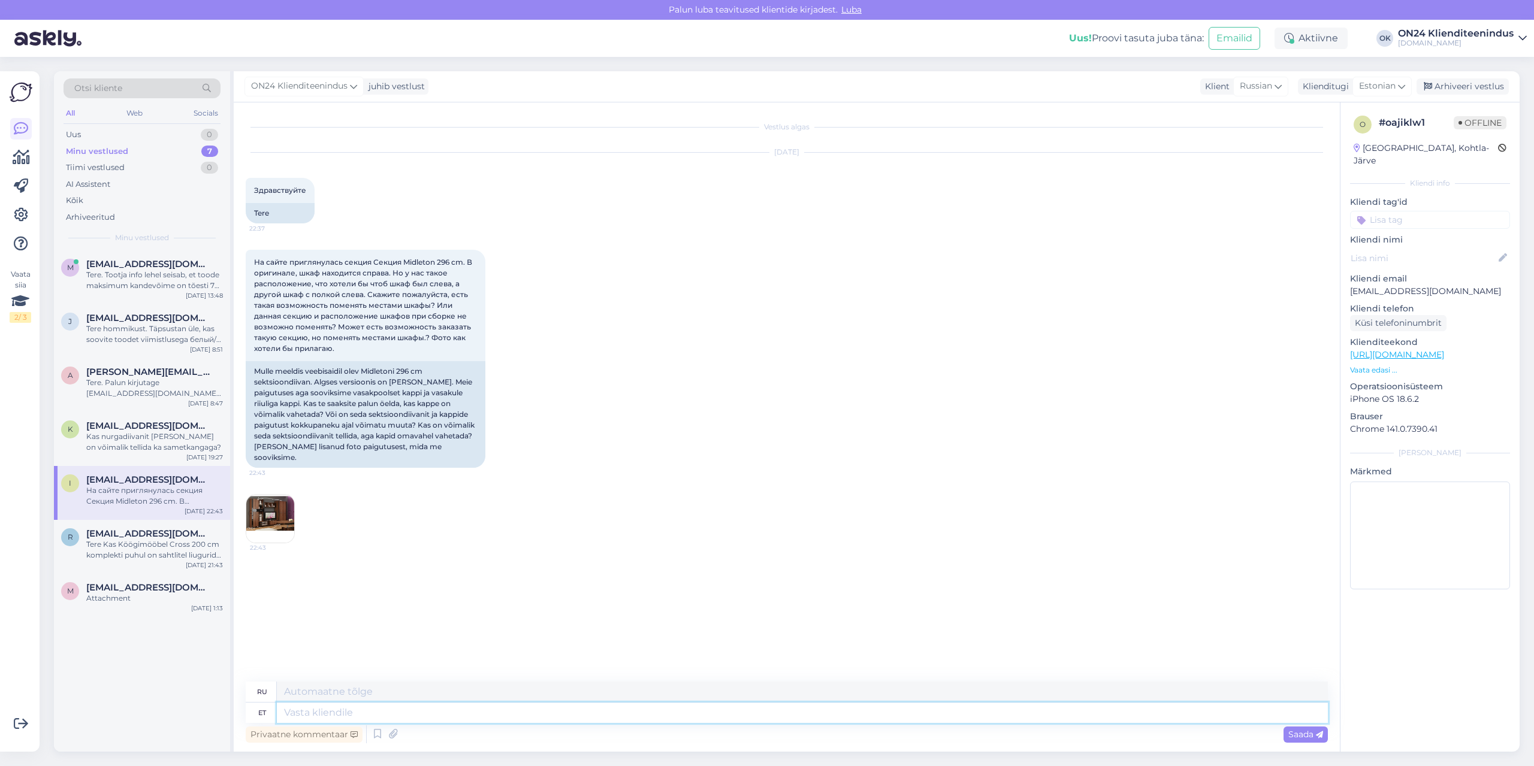
click at [422, 715] on textarea at bounding box center [802, 713] width 1051 height 20
type textarea "Tere."
type textarea "Привет."
type textarea "Tere. Uurin ja"
type textarea "Привет. Я провожу исследование."
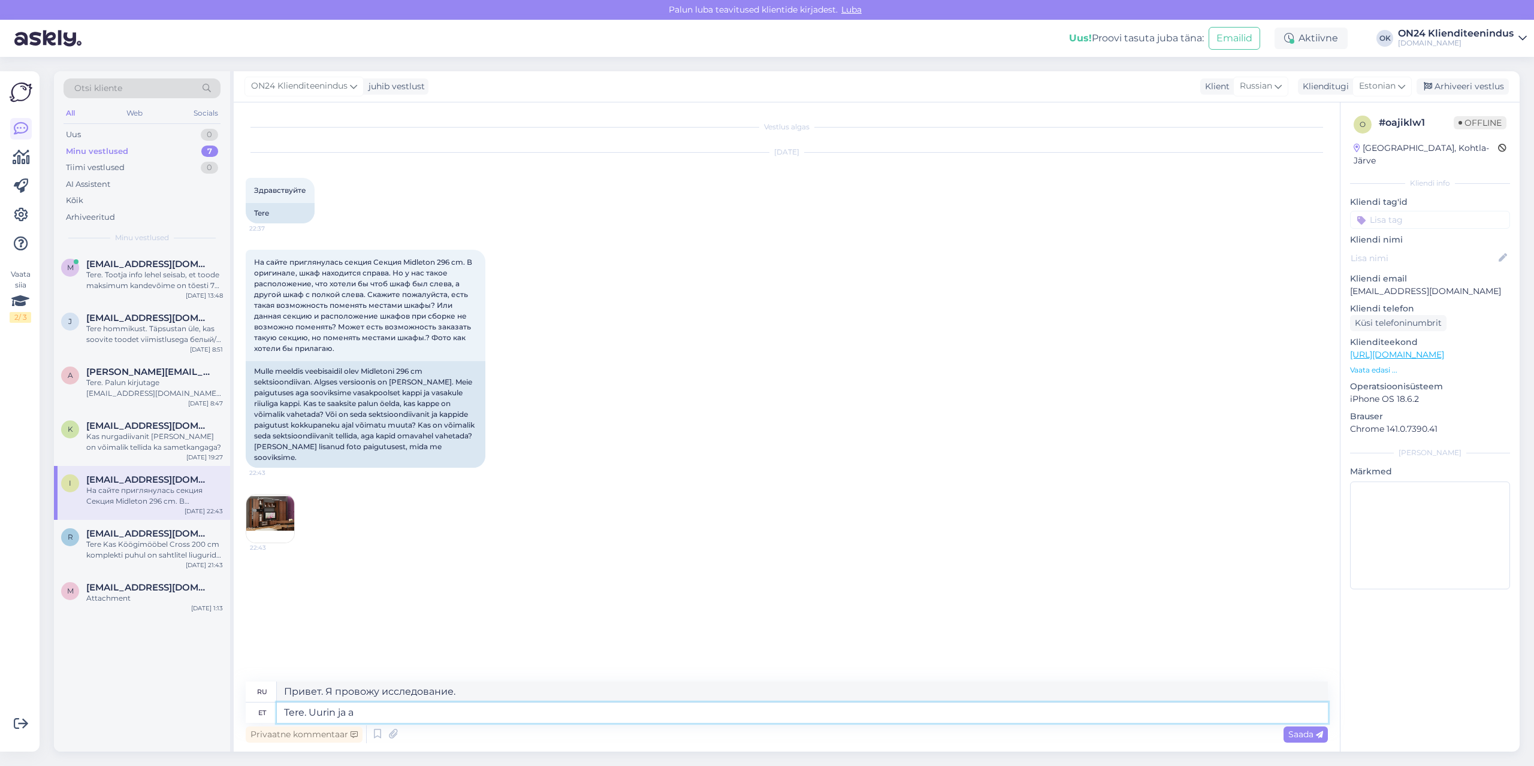
type textarea "Tere. Uurin ja an"
type textarea "Здравствуйте. Я занимаюсь исследованиями и"
type textarea "Tere. Uurin ja annan te"
type textarea "Здравствуйте. Я проверю и дам"
type textarea "Tere. Uurin ja annan teada."
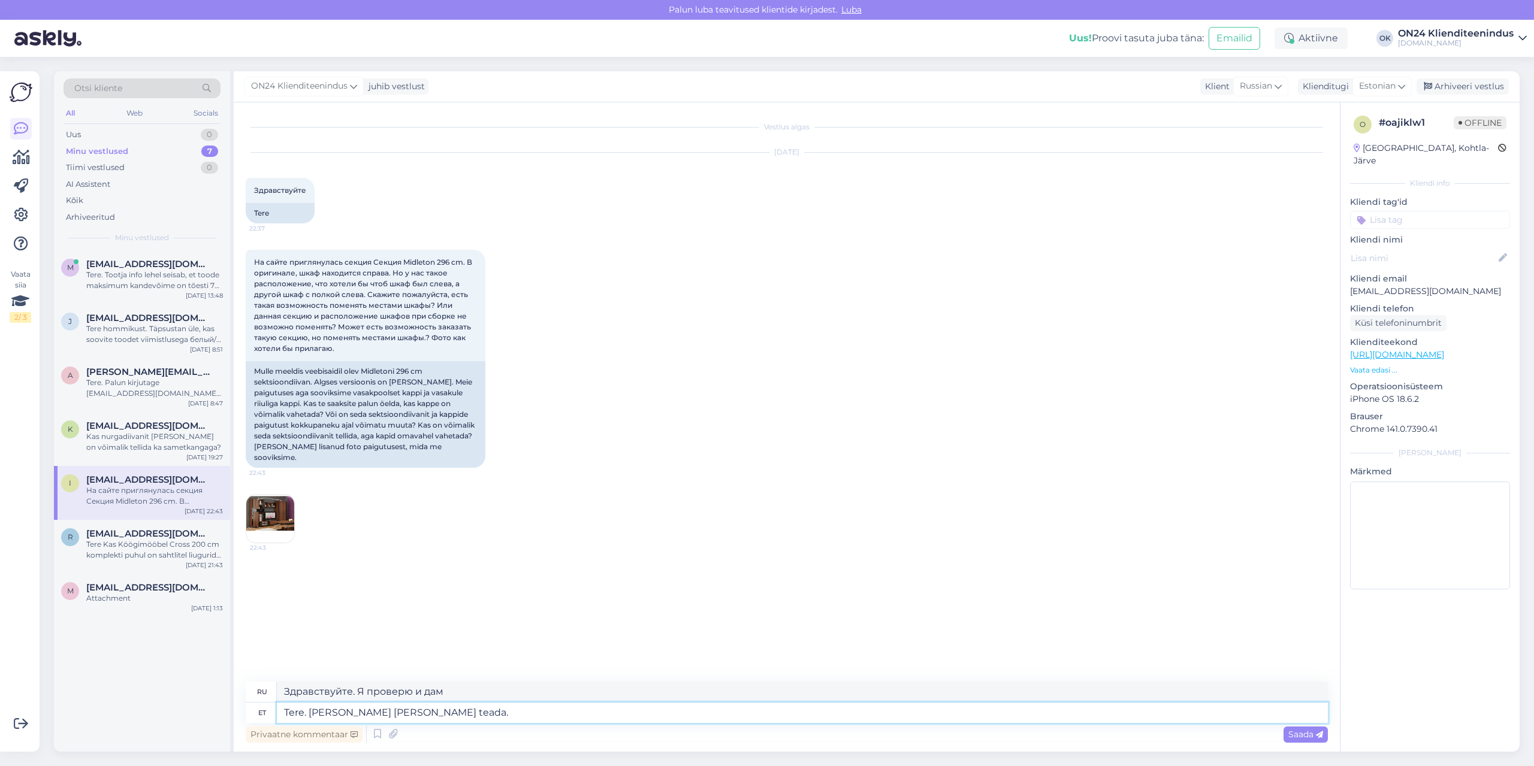
type textarea "Здравствуйте. Я разберусь и дам вам знать."
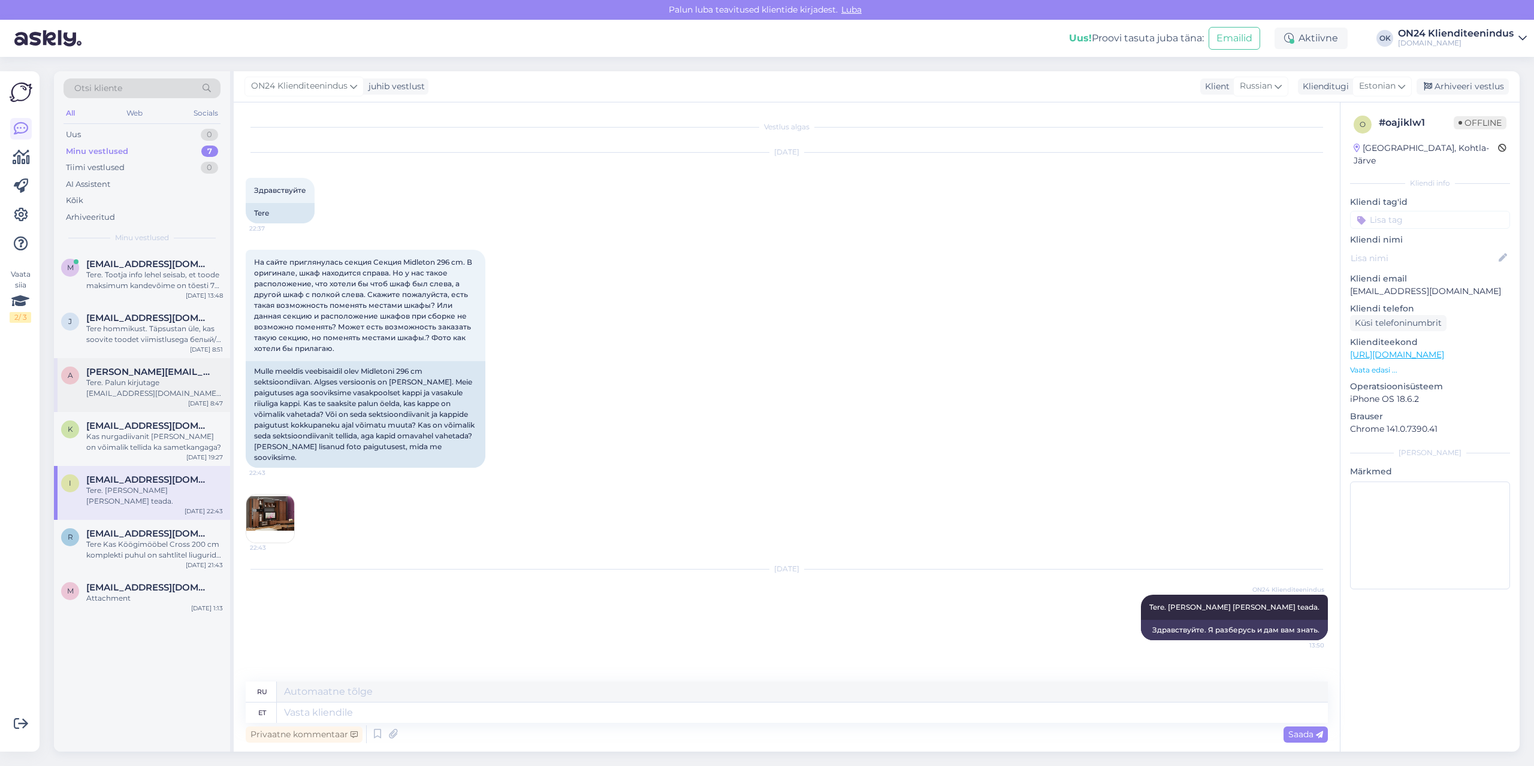
click at [143, 388] on div "Tere. Palun kirjutage [EMAIL_ADDRESS][DOMAIN_NAME] ja märkige kokkupaneku juhen…" at bounding box center [154, 388] width 137 height 22
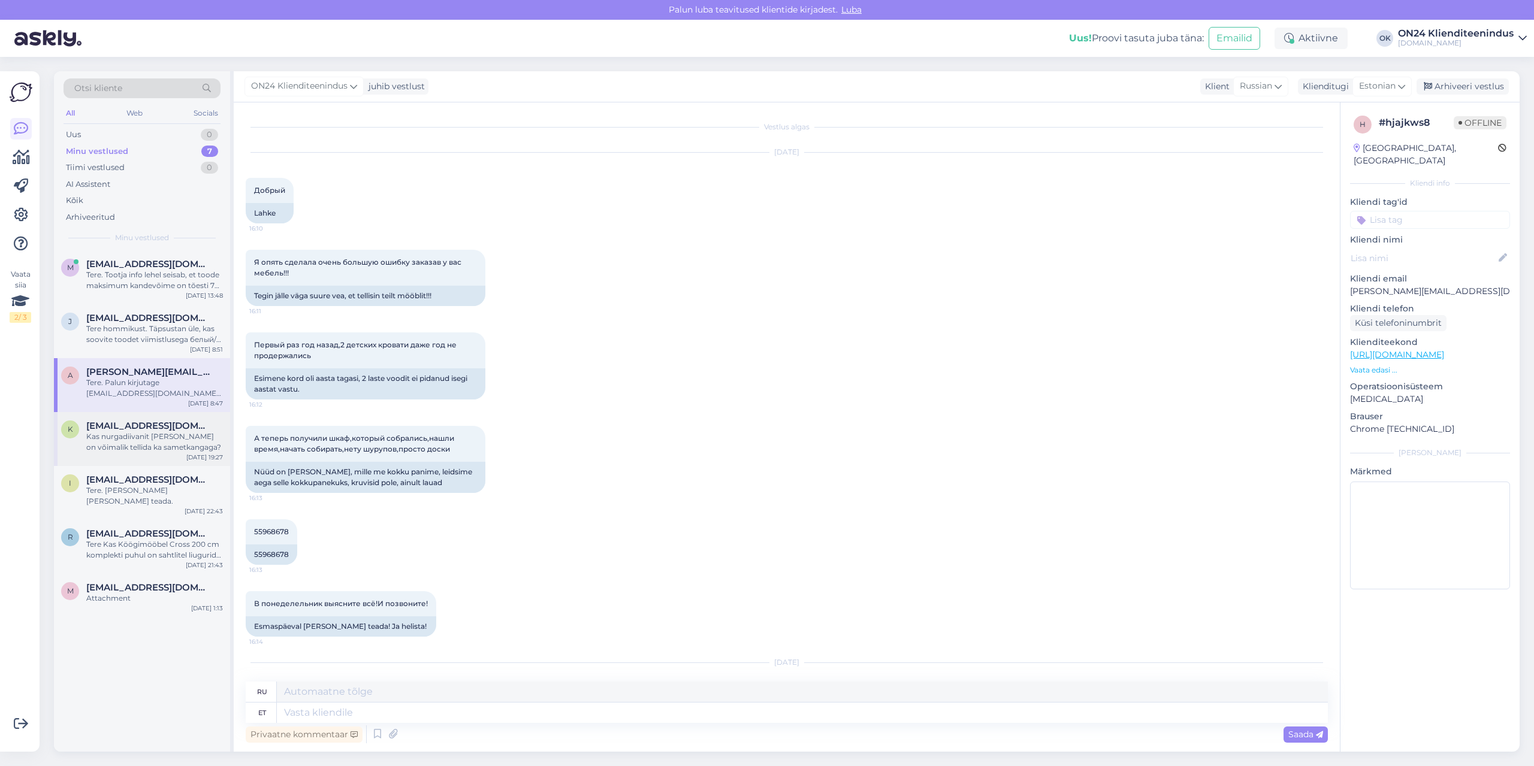
scroll to position [108, 0]
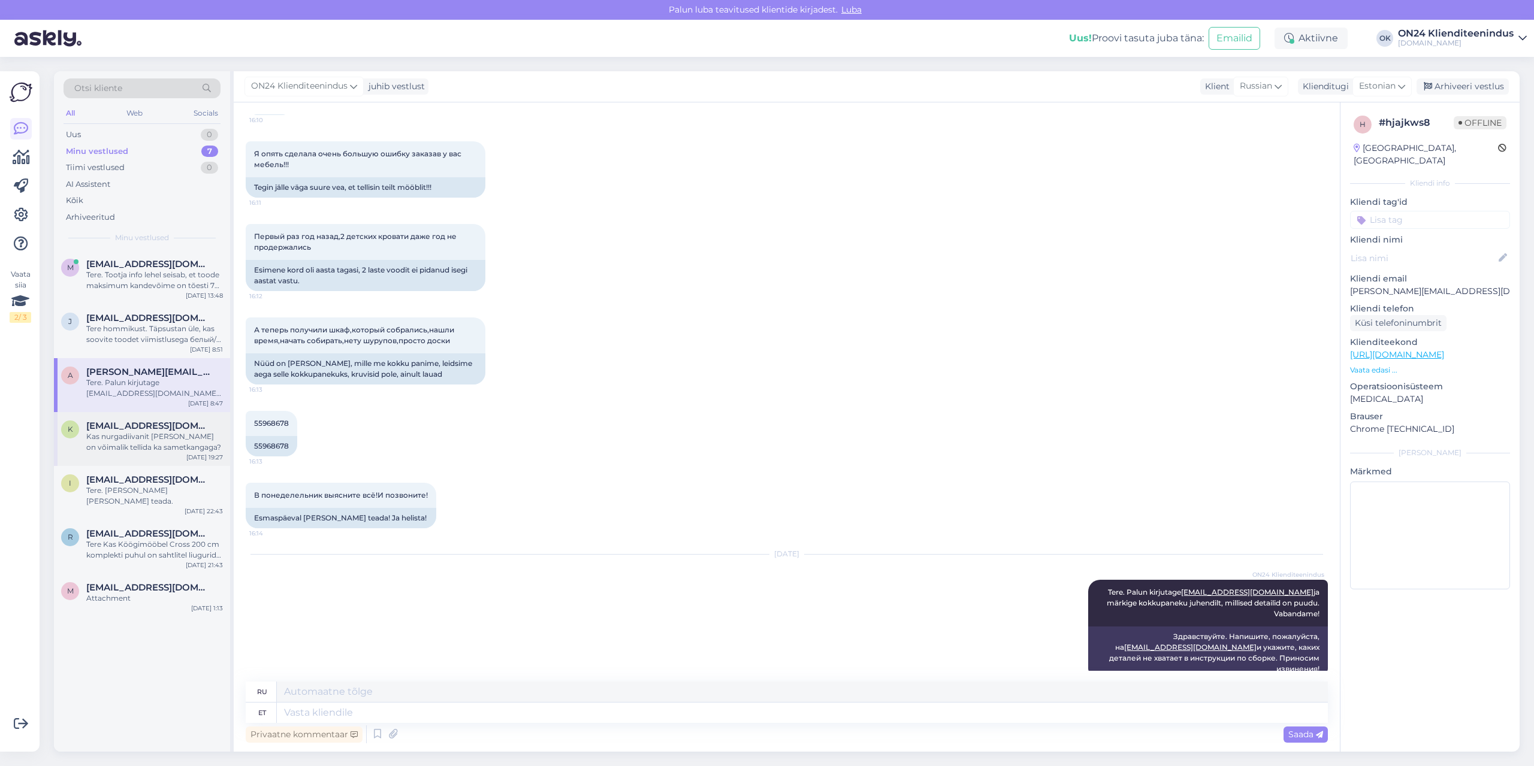
click at [145, 425] on span "[EMAIL_ADDRESS][DOMAIN_NAME]" at bounding box center [148, 426] width 125 height 11
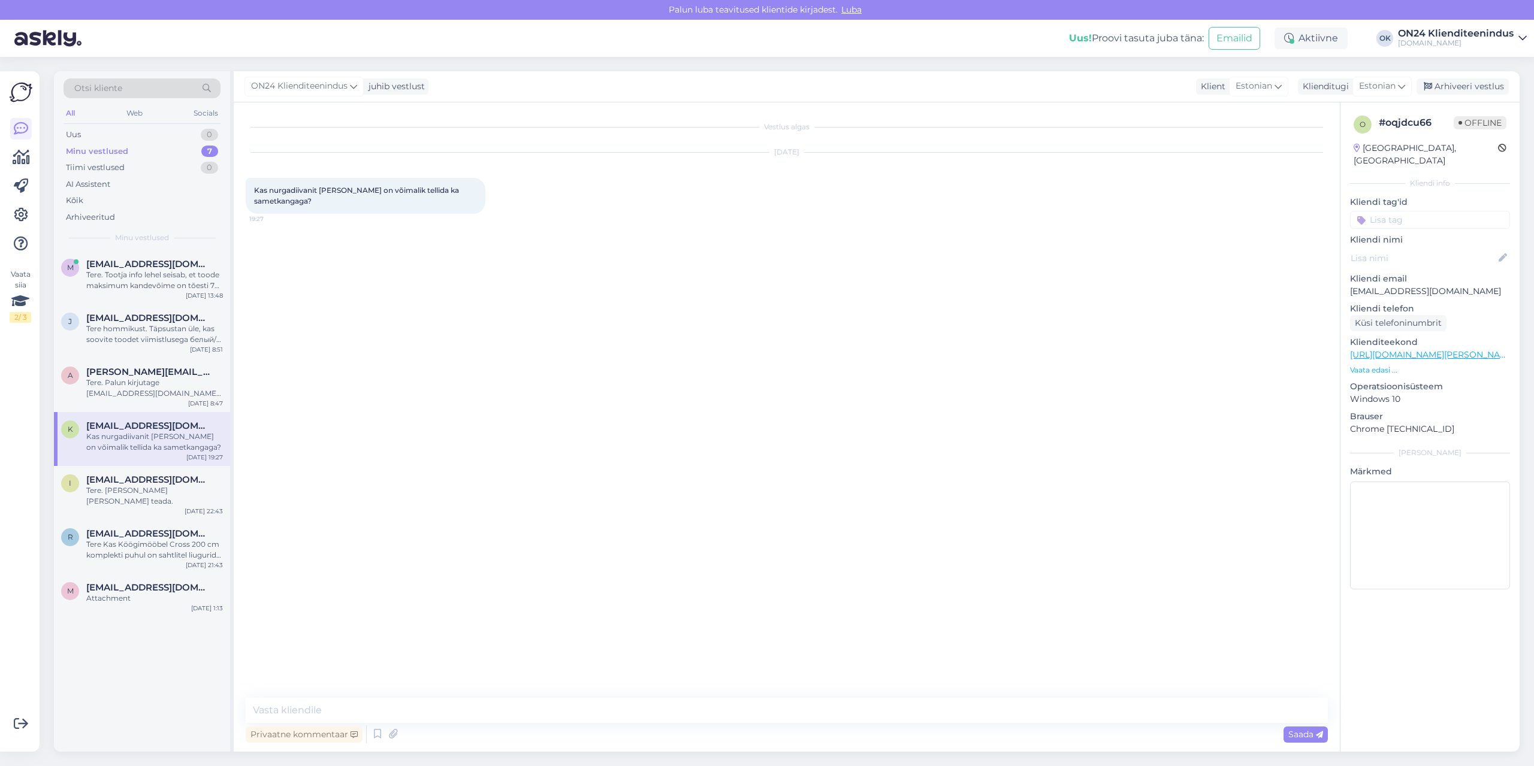
scroll to position [0, 0]
click at [137, 488] on div "Tere. Uurin ja annan teada." at bounding box center [154, 496] width 137 height 22
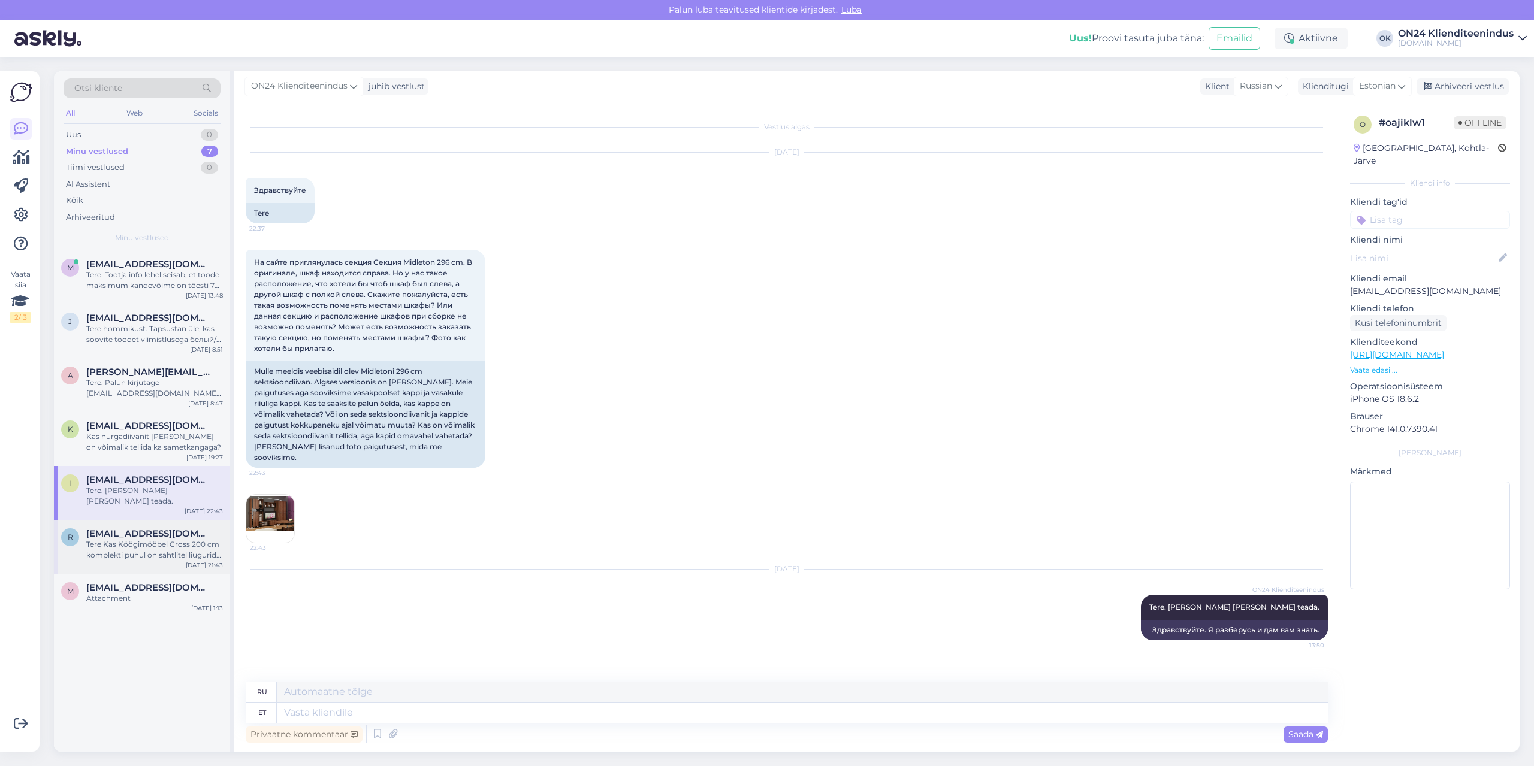
click at [138, 539] on div "Tere Kas Köögimööbel Cross 200 cm komplekti puhul on sahtlitel liugurid? Ette t…" at bounding box center [154, 550] width 137 height 22
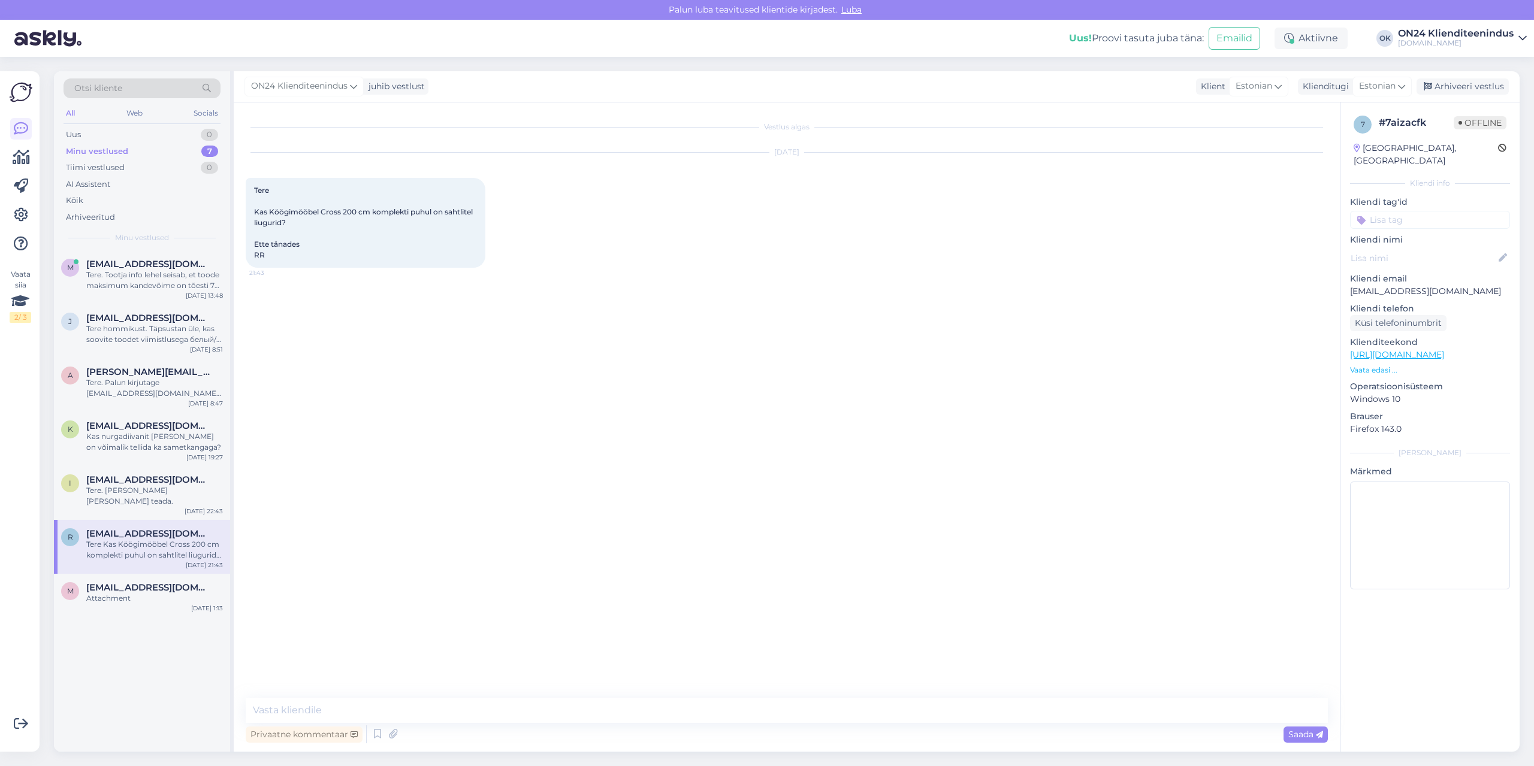
click at [1354, 365] on p "Vaata edasi ..." at bounding box center [1430, 370] width 160 height 11
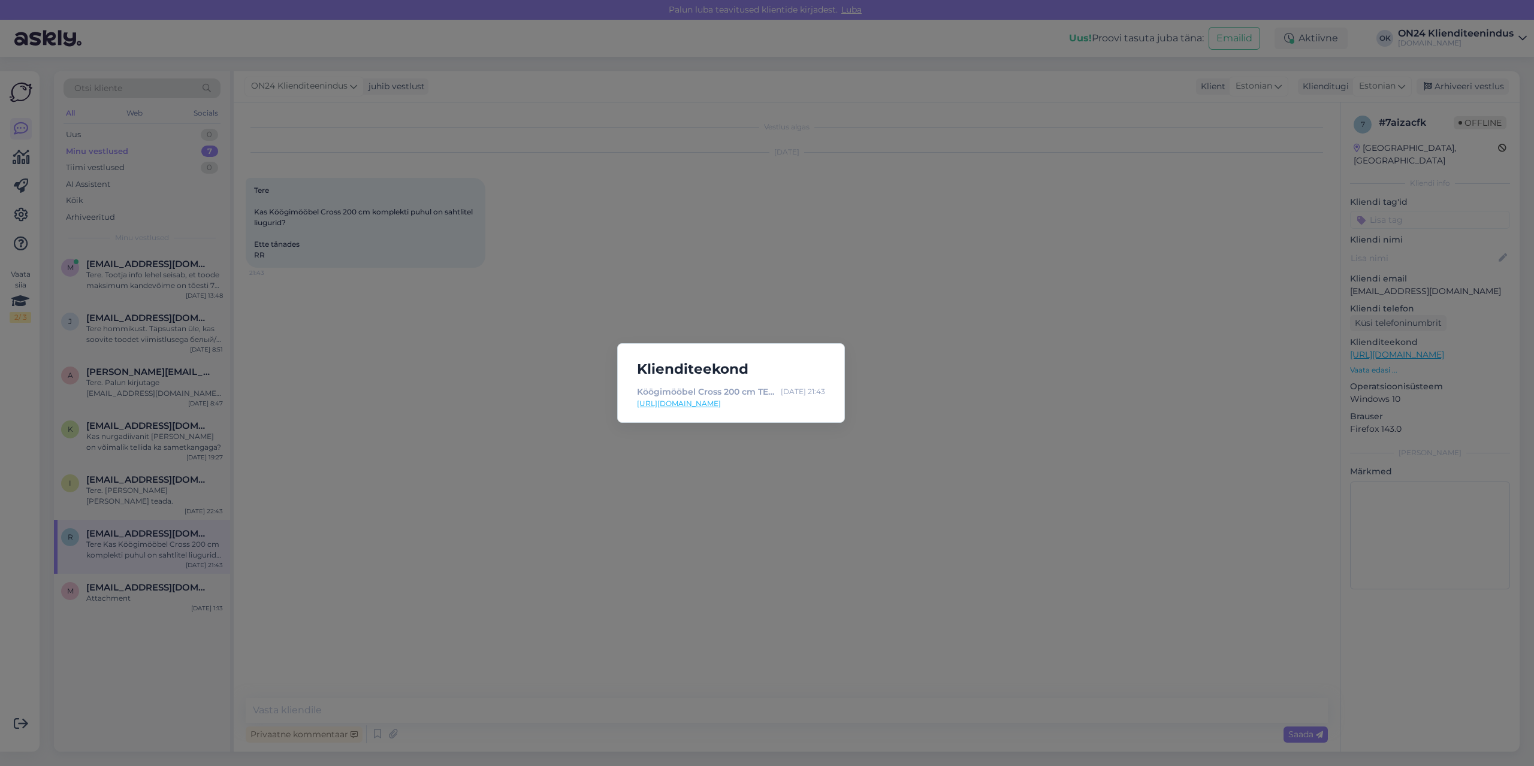
click at [770, 404] on link "[URL][DOMAIN_NAME]" at bounding box center [731, 403] width 188 height 11
click at [419, 393] on div "Klienditeekond Köögimööbel Cross 200 cm TE-474487 - ON24.ee Sisustuskaubamaja O…" at bounding box center [767, 383] width 1534 height 766
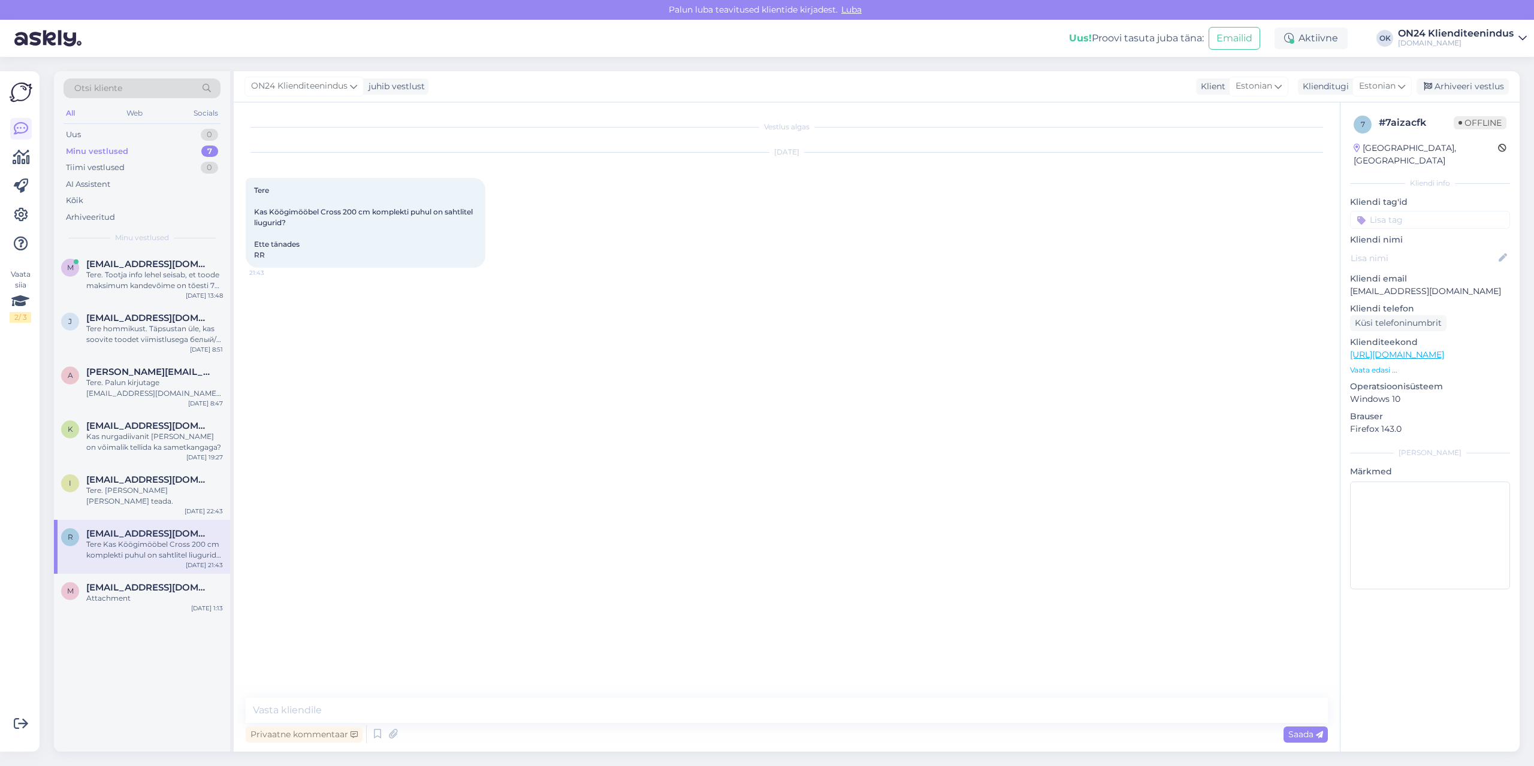
click at [292, 220] on div "Tere Kas Köögimööbel Cross 200 cm komplekti puhul on sahtlitel liugurid? Ette t…" at bounding box center [366, 223] width 240 height 90
drag, startPoint x: 291, startPoint y: 219, endPoint x: 250, endPoint y: 216, distance: 40.8
click at [250, 216] on div "Tere Kas Köögimööbel Cross 200 cm komplekti puhul on sahtlitel liugurid? Ette t…" at bounding box center [366, 223] width 240 height 90
copy span "Kas Köögimööbel Cross 200 cm komplekti puhul on sahtlitel liugurid?"
click at [145, 582] on span "[EMAIL_ADDRESS][DOMAIN_NAME]" at bounding box center [148, 587] width 125 height 11
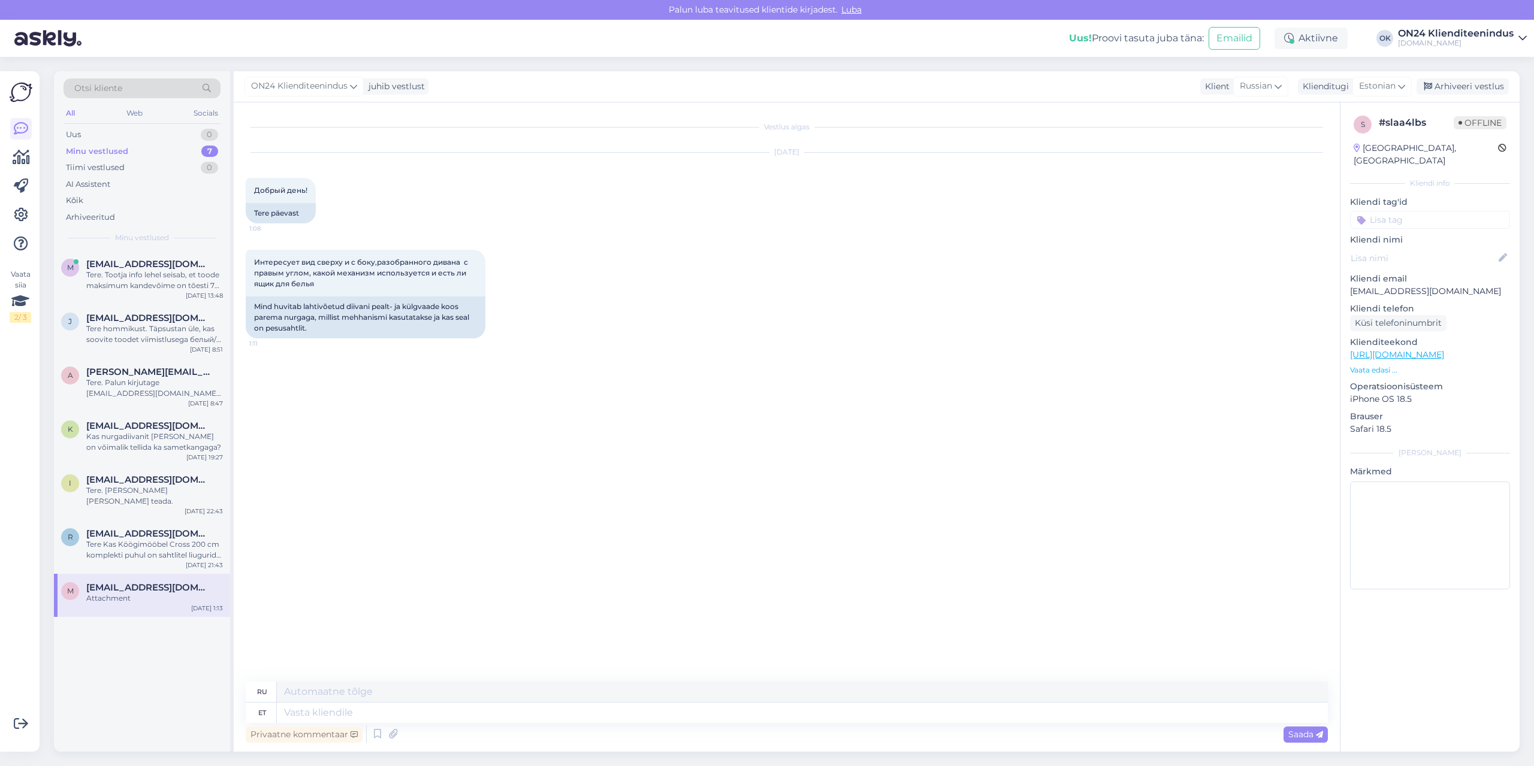
click at [1364, 365] on p "Vaata edasi ..." at bounding box center [1430, 370] width 160 height 11
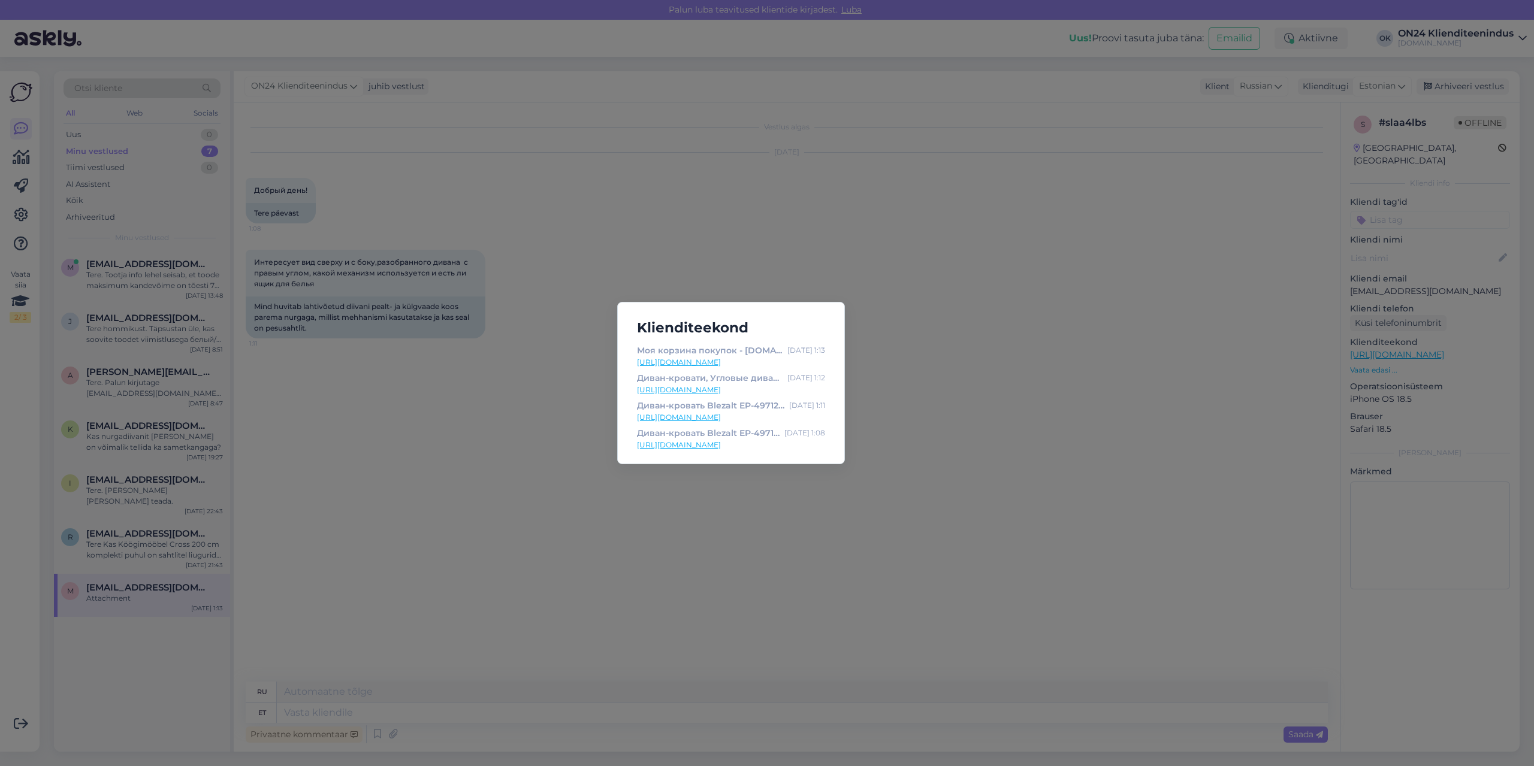
click at [685, 418] on link "https://ru.on24.ee/order/basket" at bounding box center [731, 417] width 188 height 11
click at [676, 442] on link "[URL][DOMAIN_NAME]" at bounding box center [731, 445] width 188 height 11
click at [398, 477] on div "Klienditeekond Моя корзина покупок - ON24.ee Мебель и интерьер Oct 4 1:13 https…" at bounding box center [767, 383] width 1534 height 766
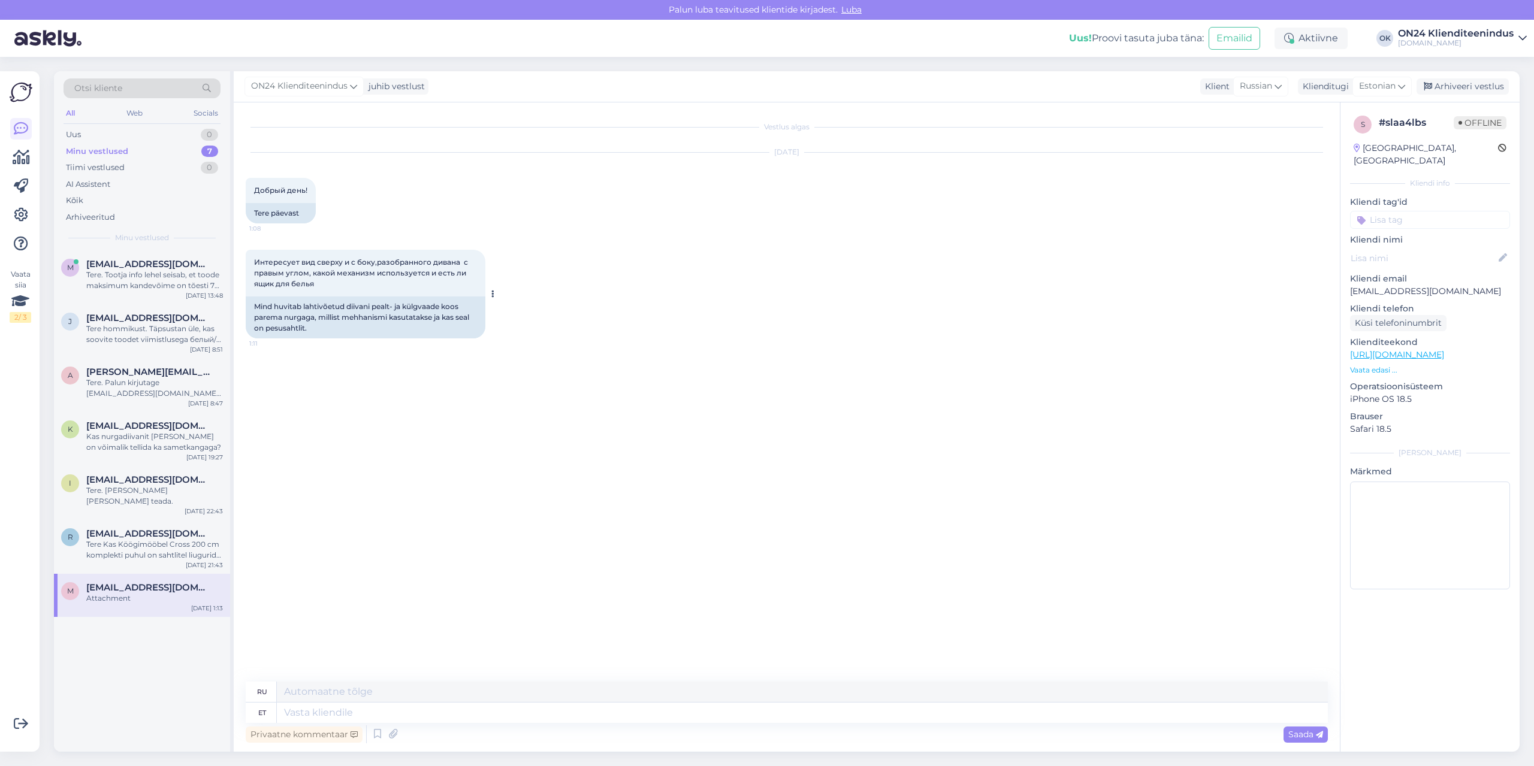
click at [329, 323] on div "Mind huvitab lahtivõetud diivani pealt- ja külgvaade koos parema nurgaga, milli…" at bounding box center [366, 318] width 240 height 42
click at [327, 316] on div "Mind huvitab lahtivõetud diivani pealt- ja külgvaade koos parema nurgaga, milli…" at bounding box center [366, 318] width 240 height 42
drag, startPoint x: 321, startPoint y: 316, endPoint x: 435, endPoint y: 318, distance: 113.8
click at [435, 318] on div "Mind huvitab lahtivõetud diivani pealt- ja külgvaade koos parema nurgaga, milli…" at bounding box center [366, 318] width 240 height 42
copy div "millist mehhanismi kasutatakse"
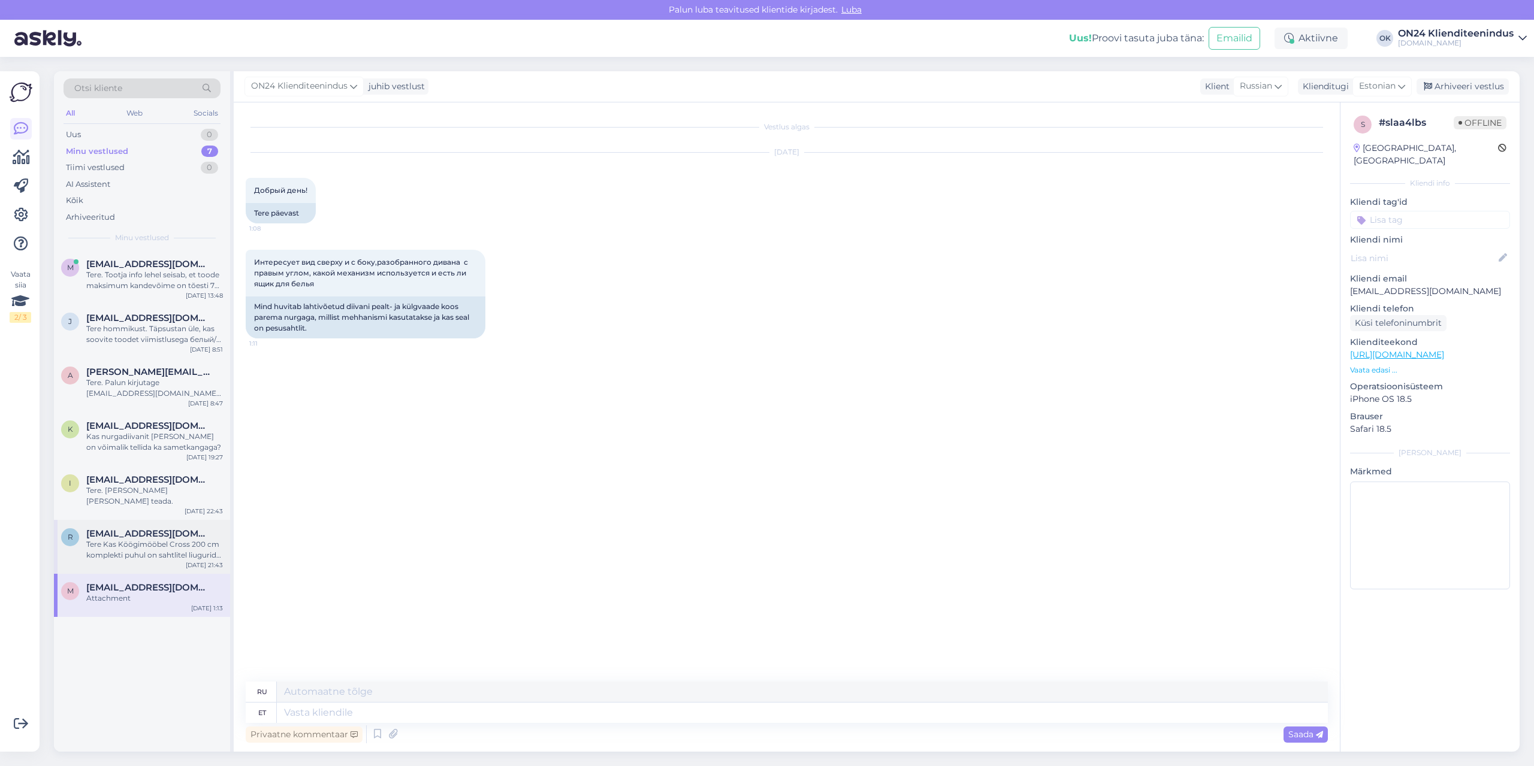
click at [123, 539] on div "Tere Kas Köögimööbel Cross 200 cm komplekti puhul on sahtlitel liugurid? Ette t…" at bounding box center [154, 550] width 137 height 22
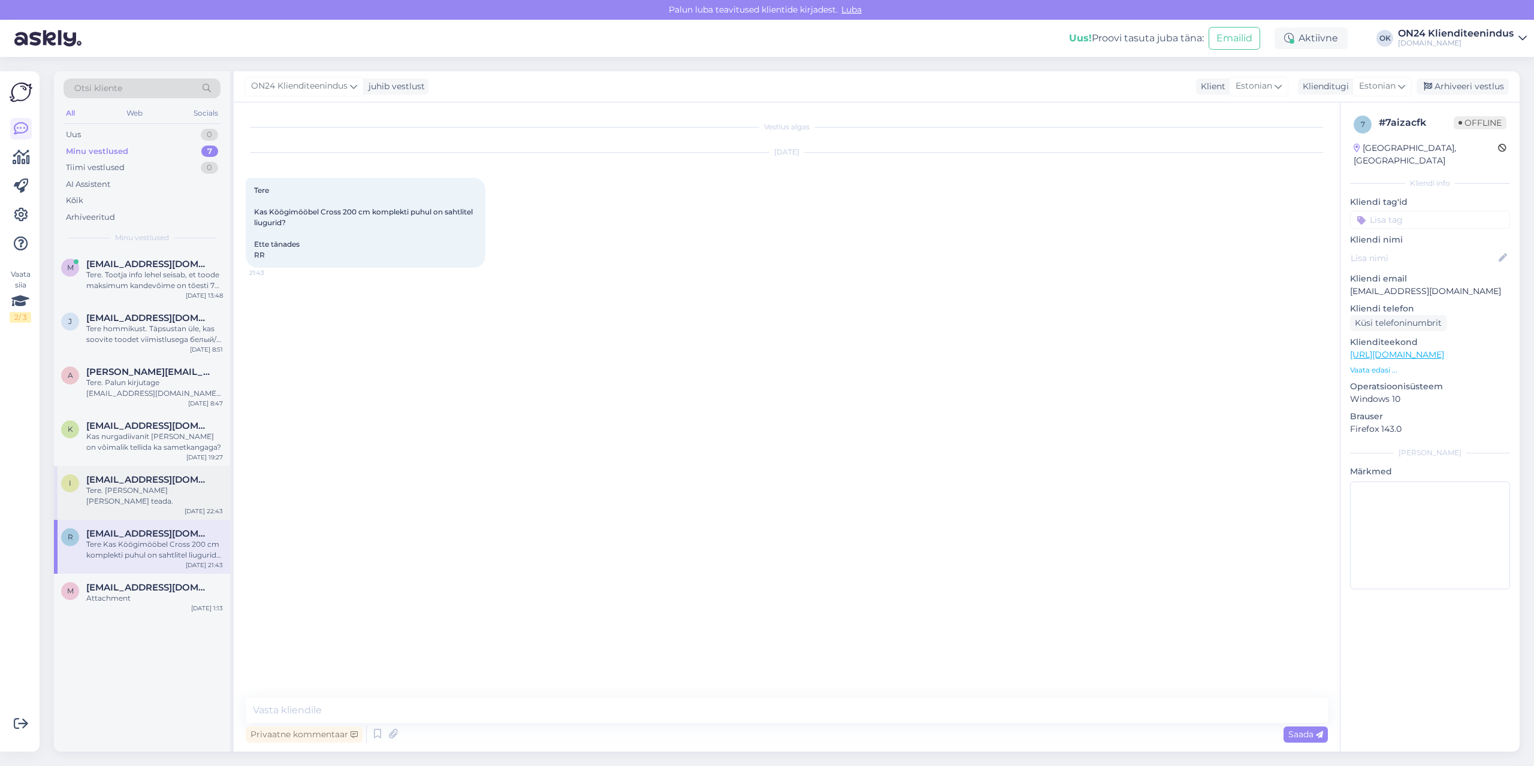
click at [125, 491] on div "Tere. Uurin ja annan teada." at bounding box center [154, 496] width 137 height 22
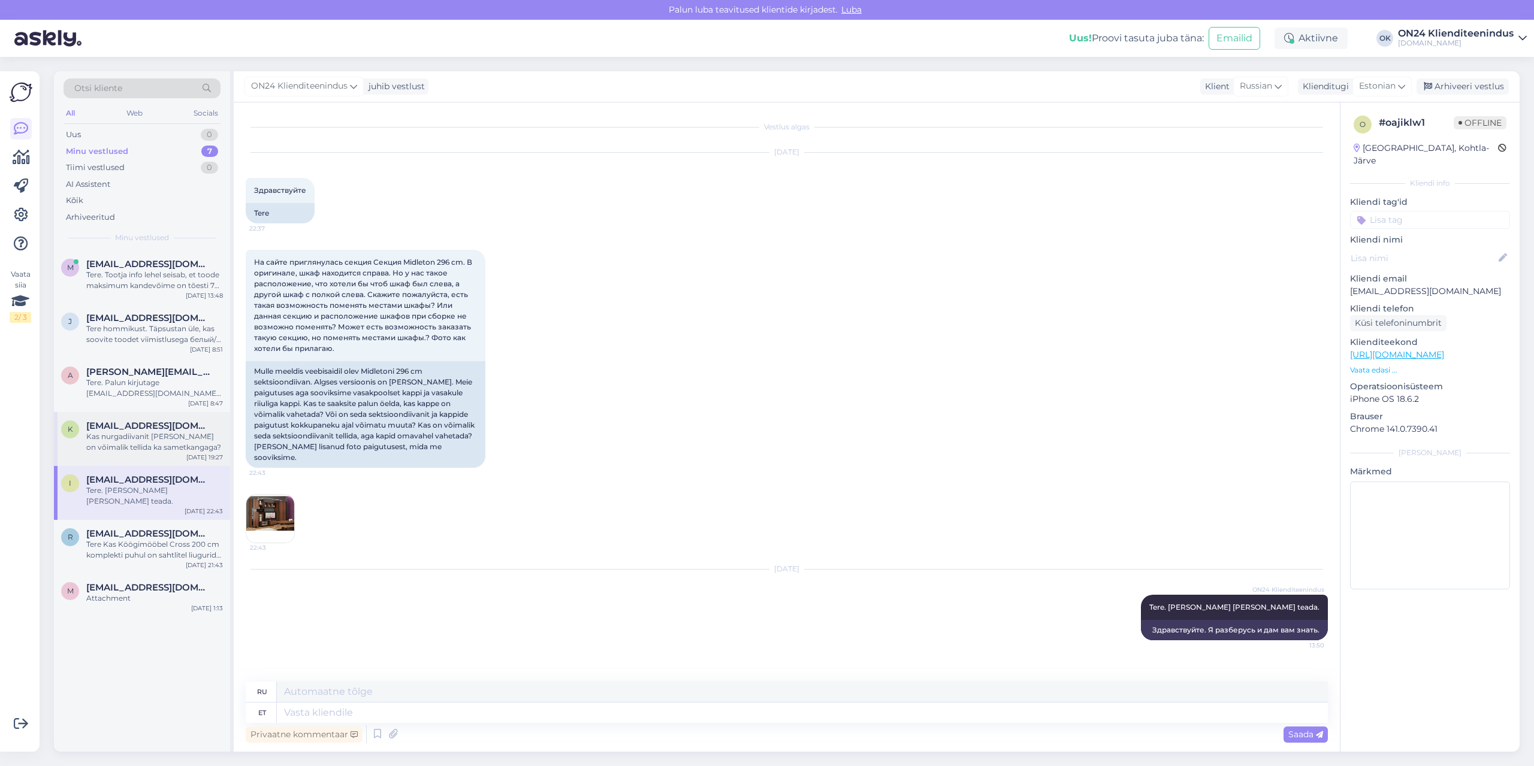
click at [126, 438] on div "Kas nurgadiivanit [PERSON_NAME] on võimalik tellida ka sametkangaga?" at bounding box center [154, 442] width 137 height 22
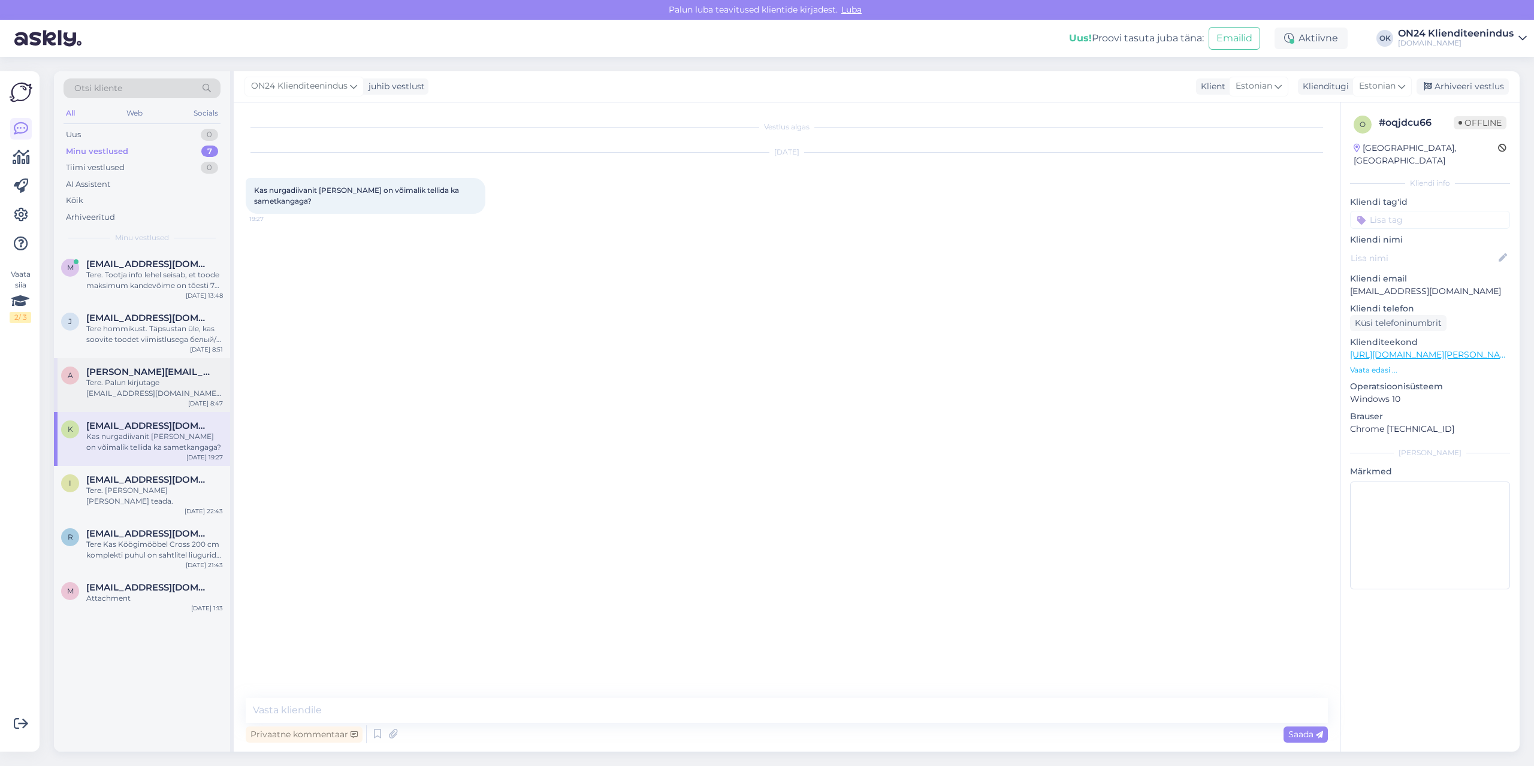
click at [126, 368] on span "[PERSON_NAME][EMAIL_ADDRESS][DOMAIN_NAME]" at bounding box center [148, 372] width 125 height 11
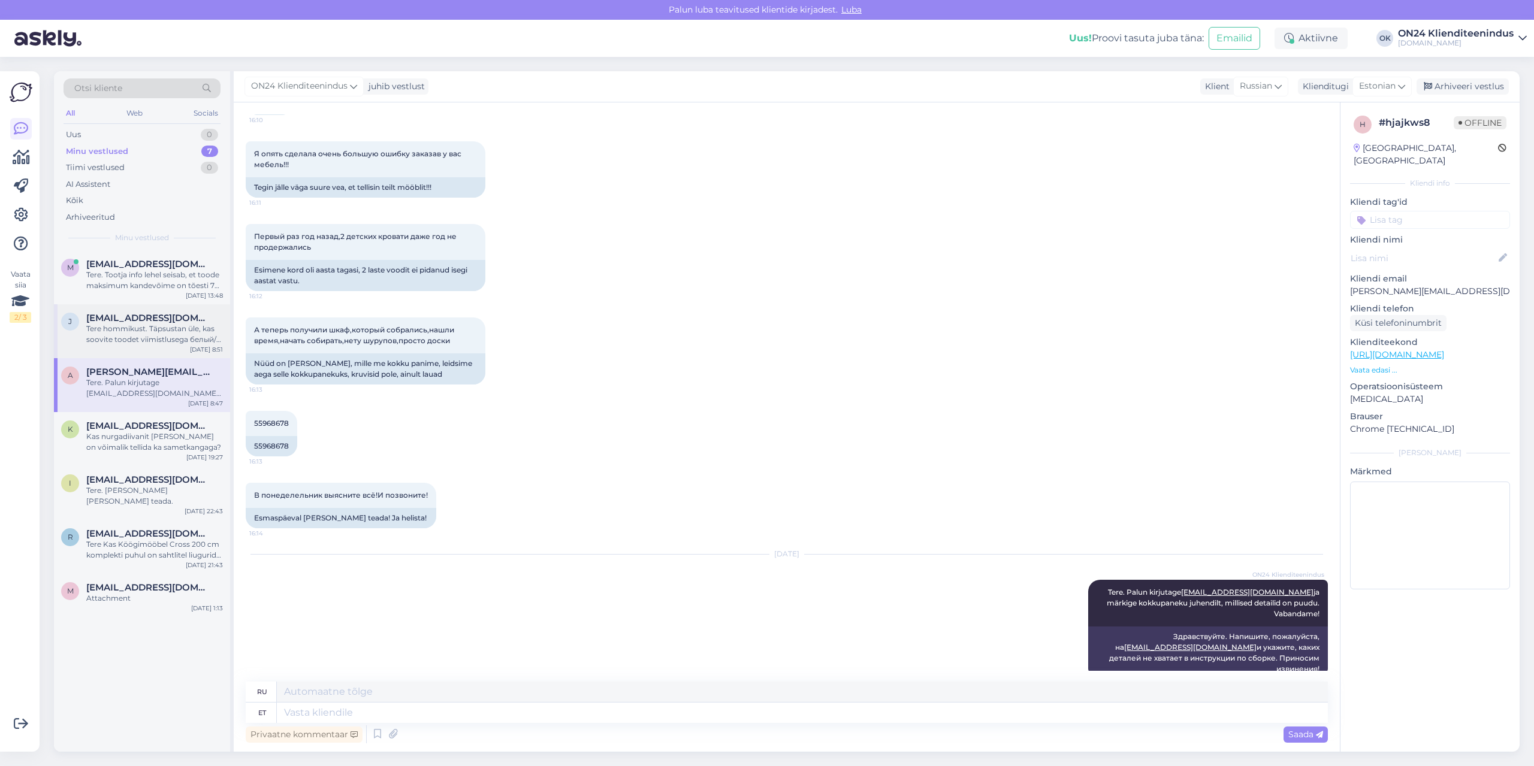
click at [125, 326] on div "Tere hommikust. Täpsustan üle, kas soovite toodet viimistlusega белый/белый гля…" at bounding box center [154, 334] width 137 height 22
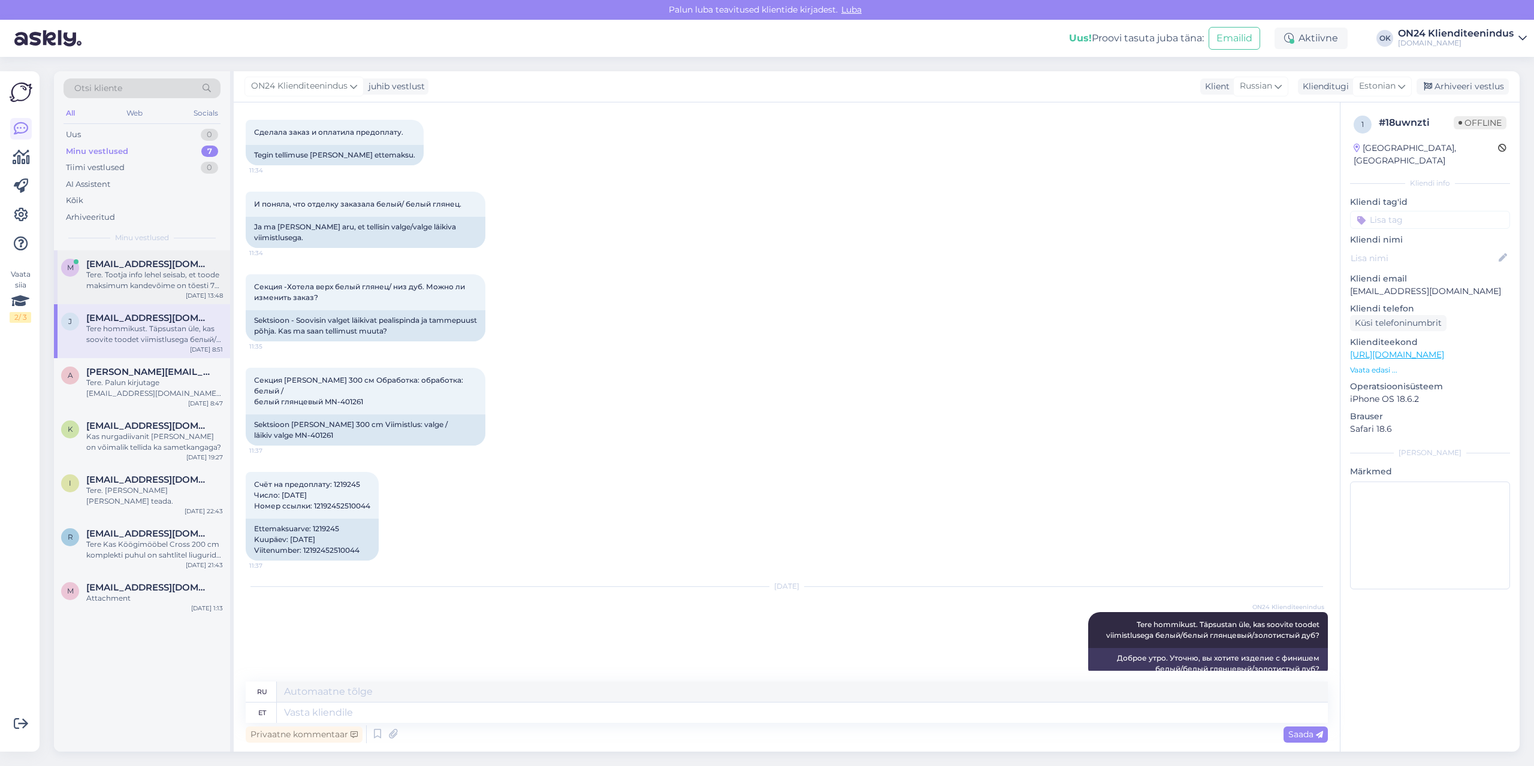
click at [131, 269] on span "[EMAIL_ADDRESS][DOMAIN_NAME]" at bounding box center [148, 264] width 125 height 11
